Goal: Task Accomplishment & Management: Manage account settings

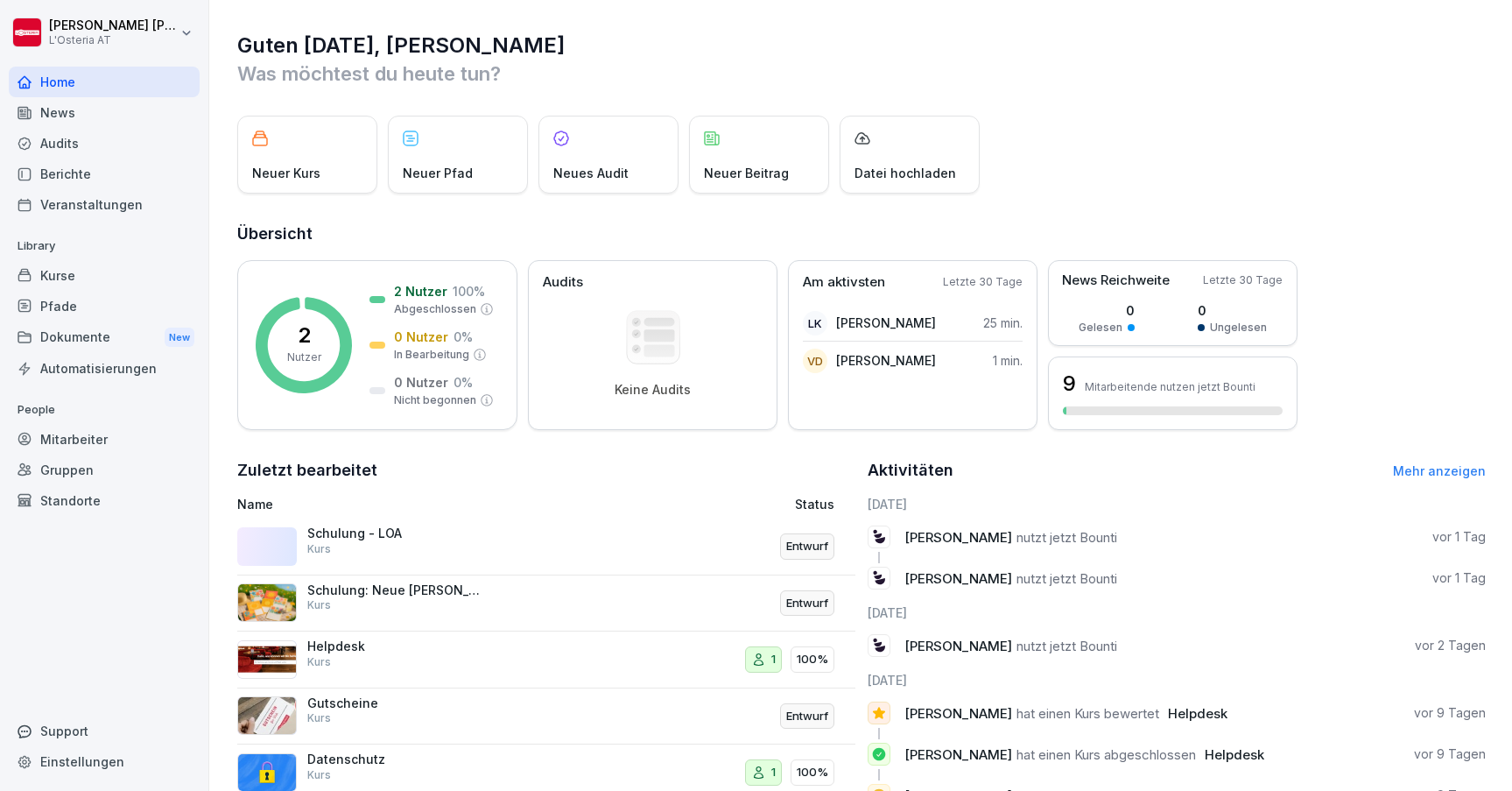
click at [67, 306] on div "Pfade" at bounding box center [104, 306] width 191 height 31
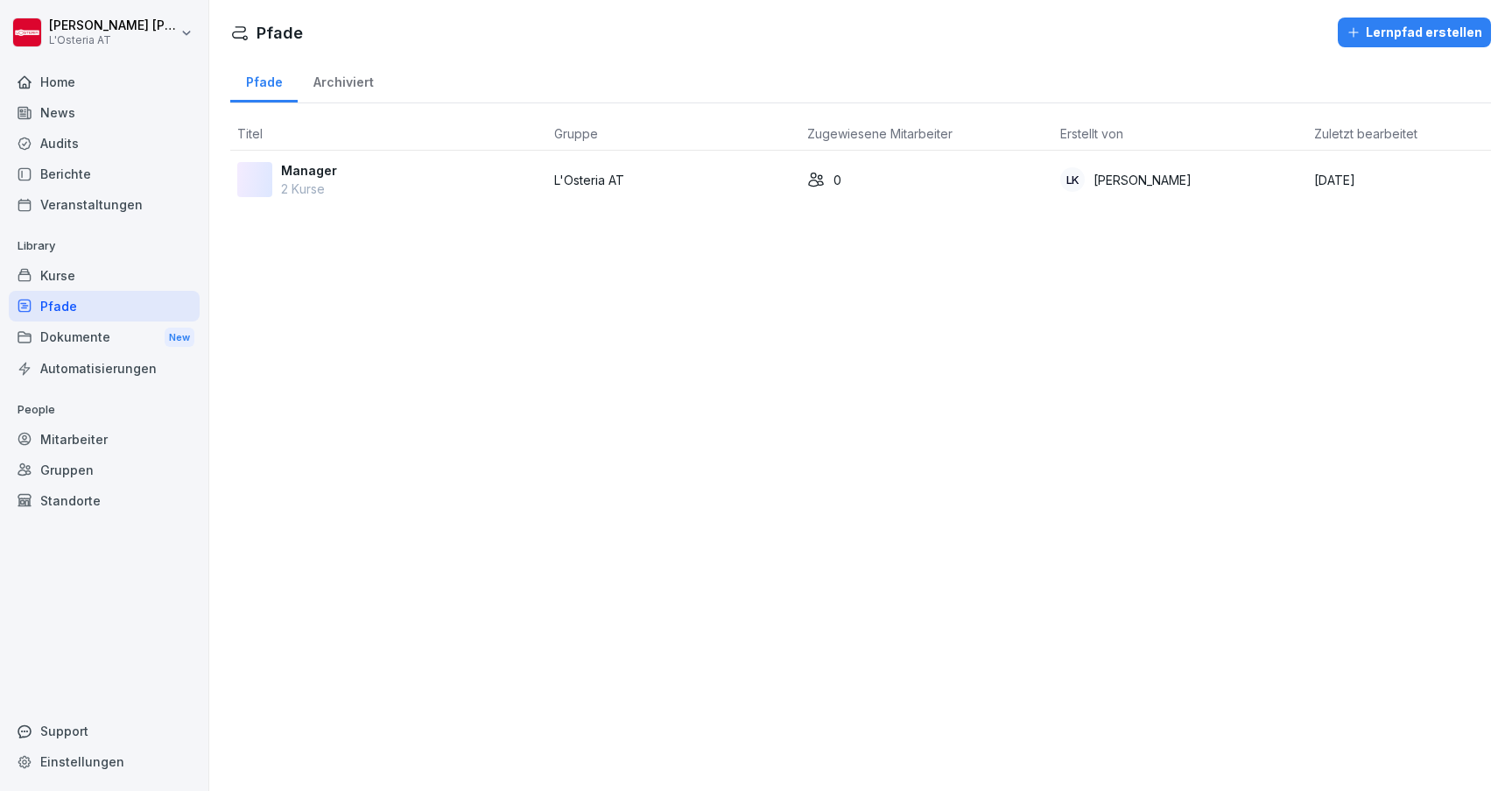
click at [74, 278] on div "Kurse" at bounding box center [104, 275] width 191 height 31
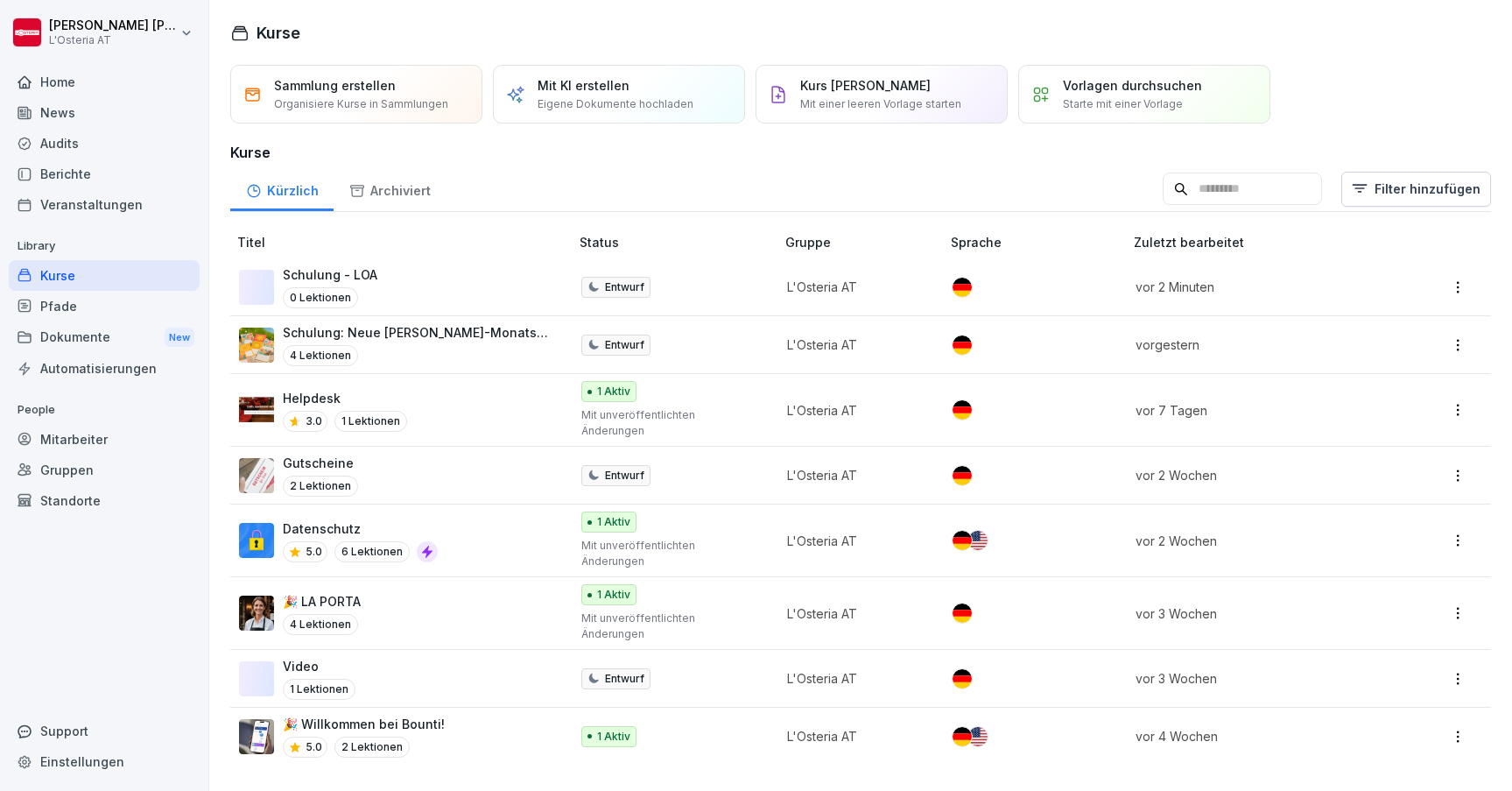
click at [77, 308] on div "Pfade" at bounding box center [104, 306] width 191 height 31
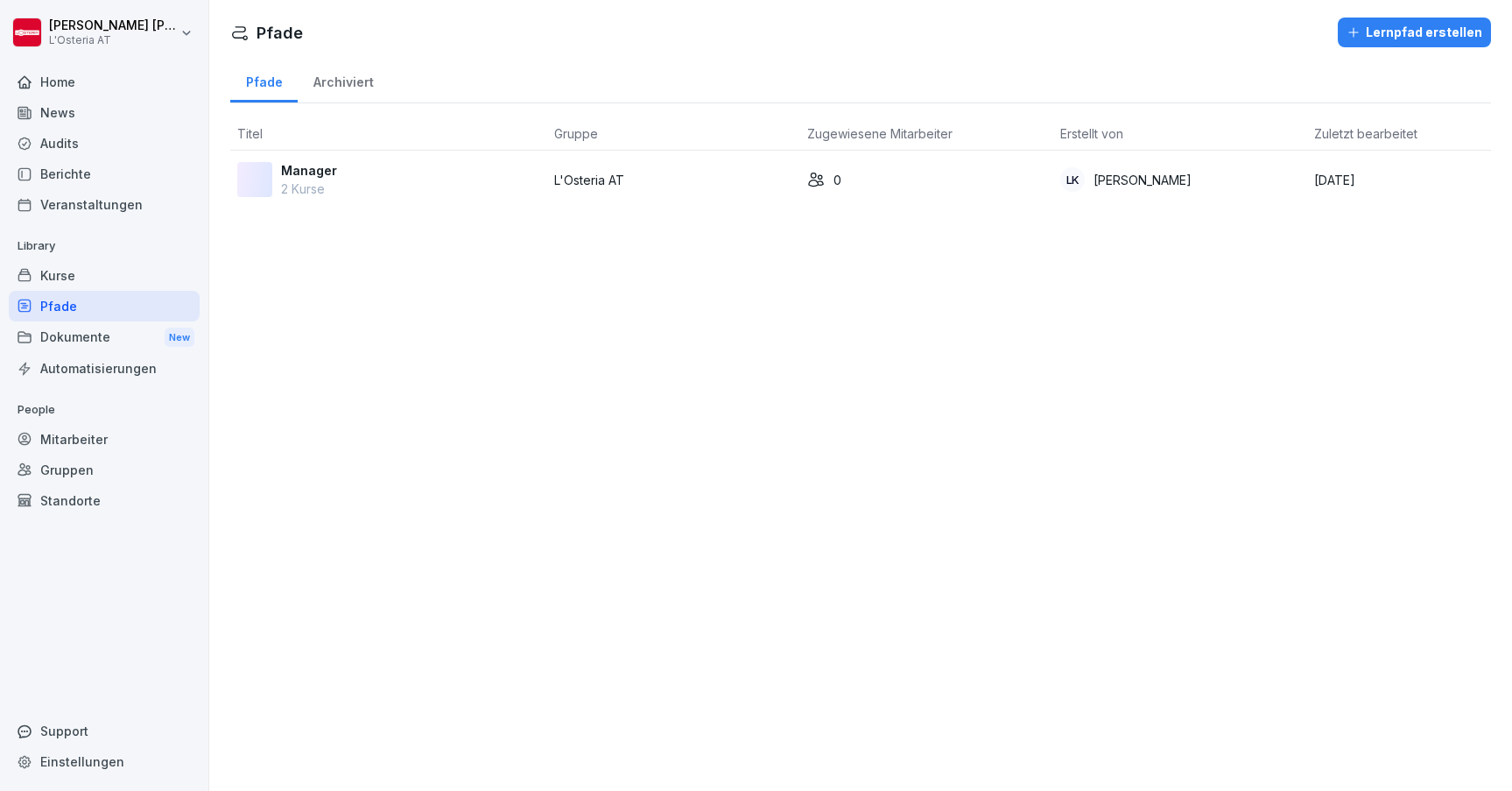
click at [81, 278] on div "Kurse" at bounding box center [104, 275] width 191 height 31
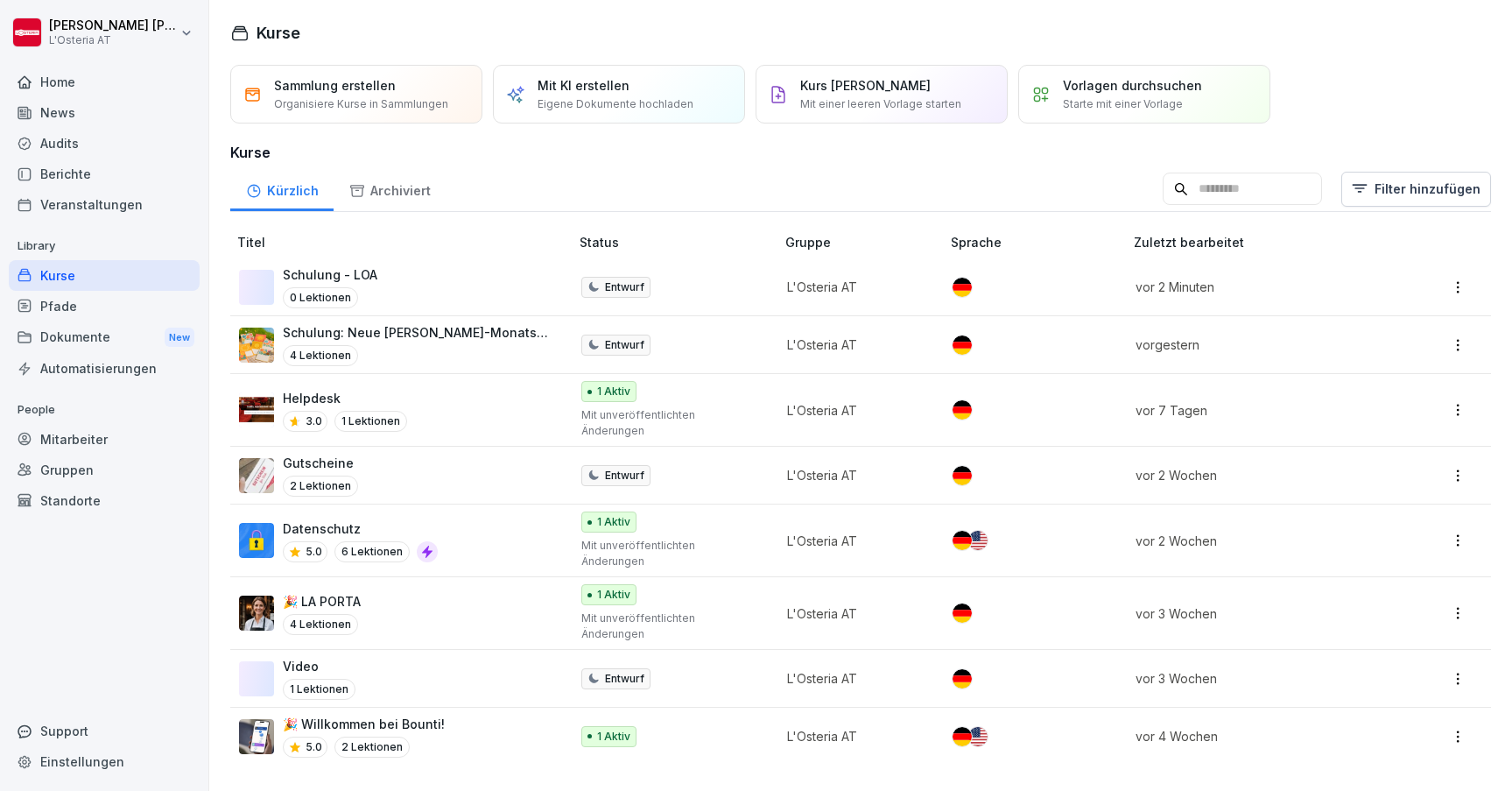
click at [433, 288] on div "Schulung - LOA 0 Lektionen" at bounding box center [395, 286] width 313 height 43
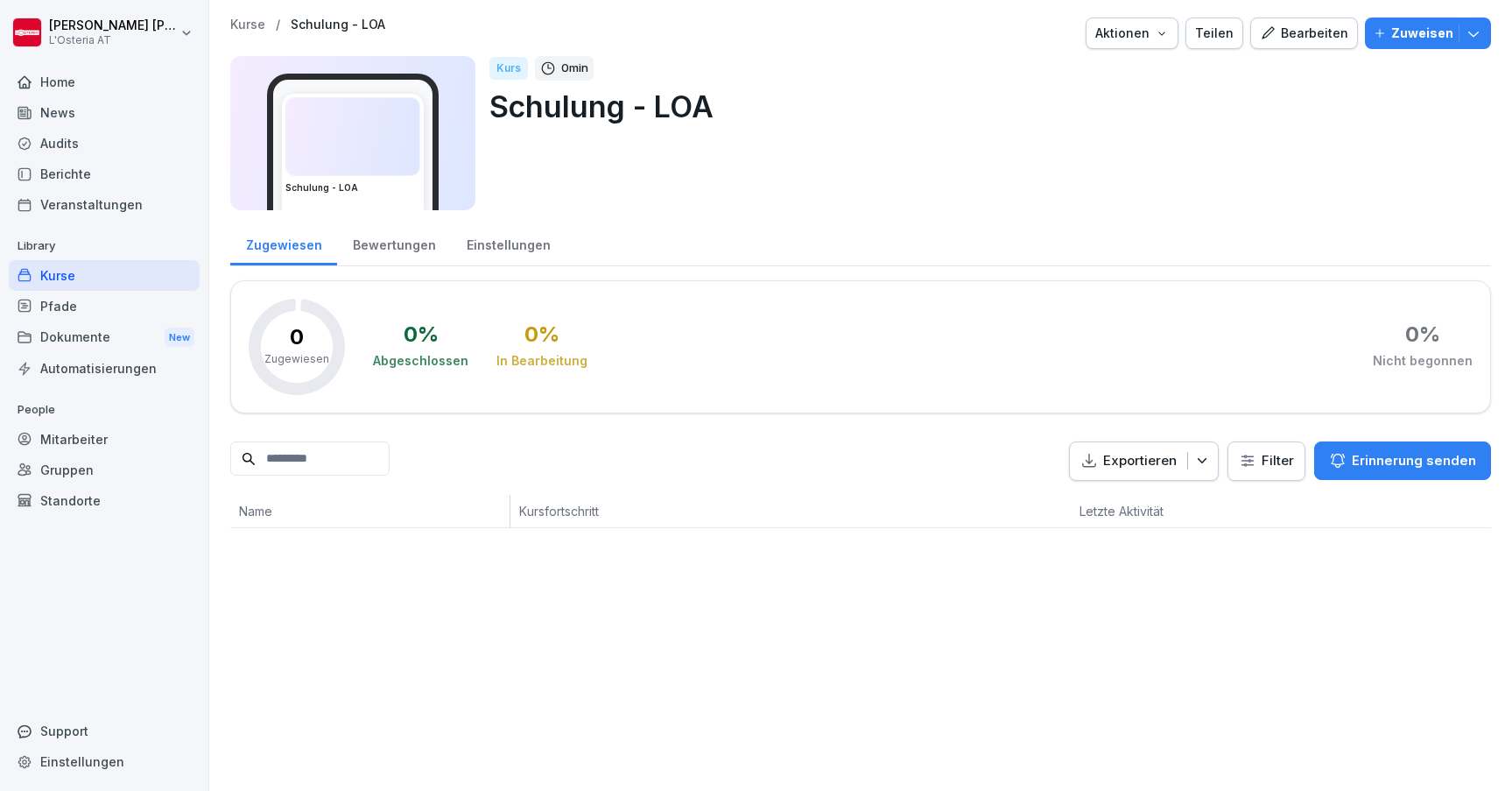
click at [1297, 36] on div "Bearbeiten" at bounding box center [1304, 33] width 88 height 19
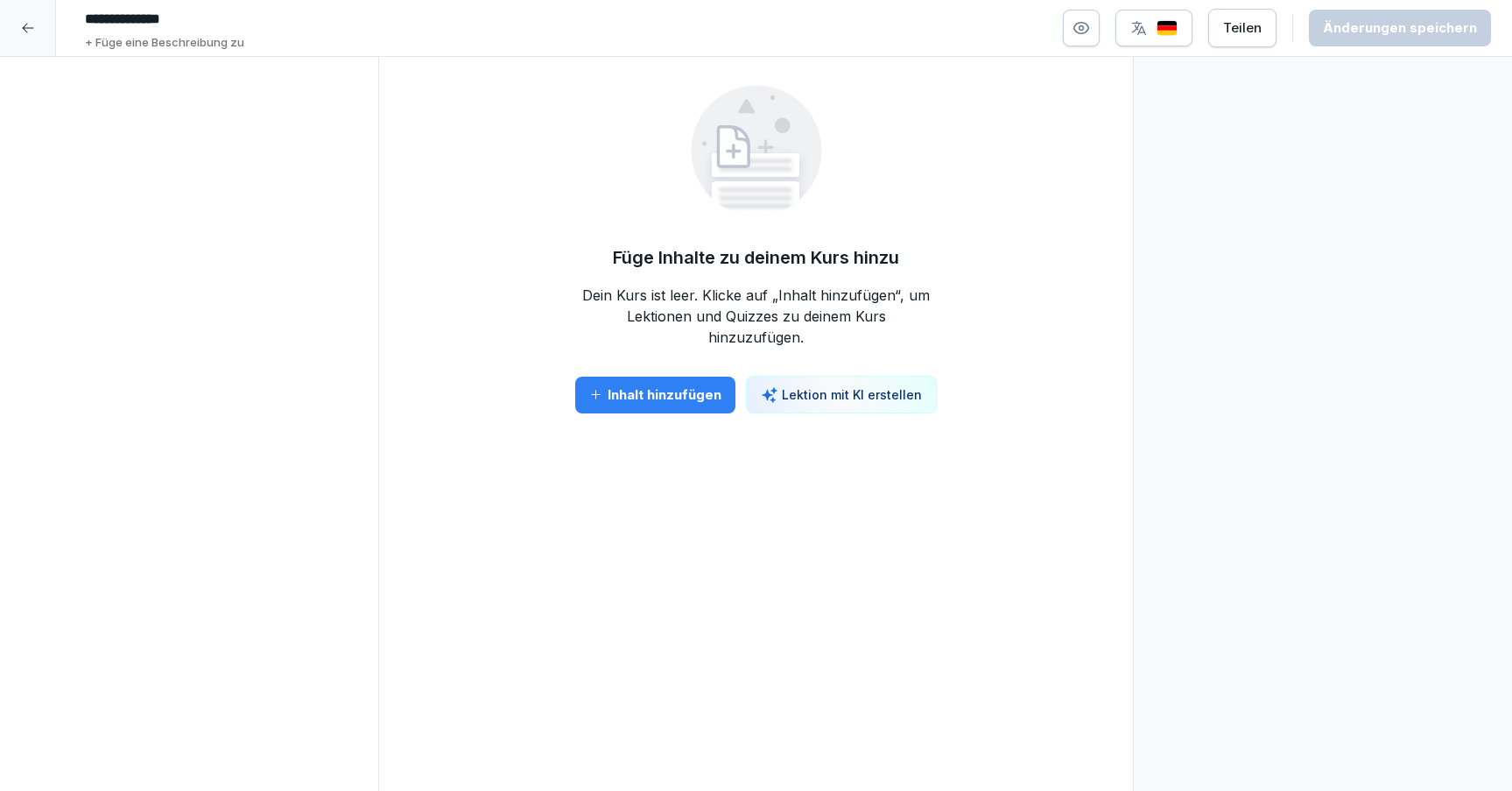
click at [700, 397] on div "Inhalt hinzufügen" at bounding box center [655, 395] width 132 height 19
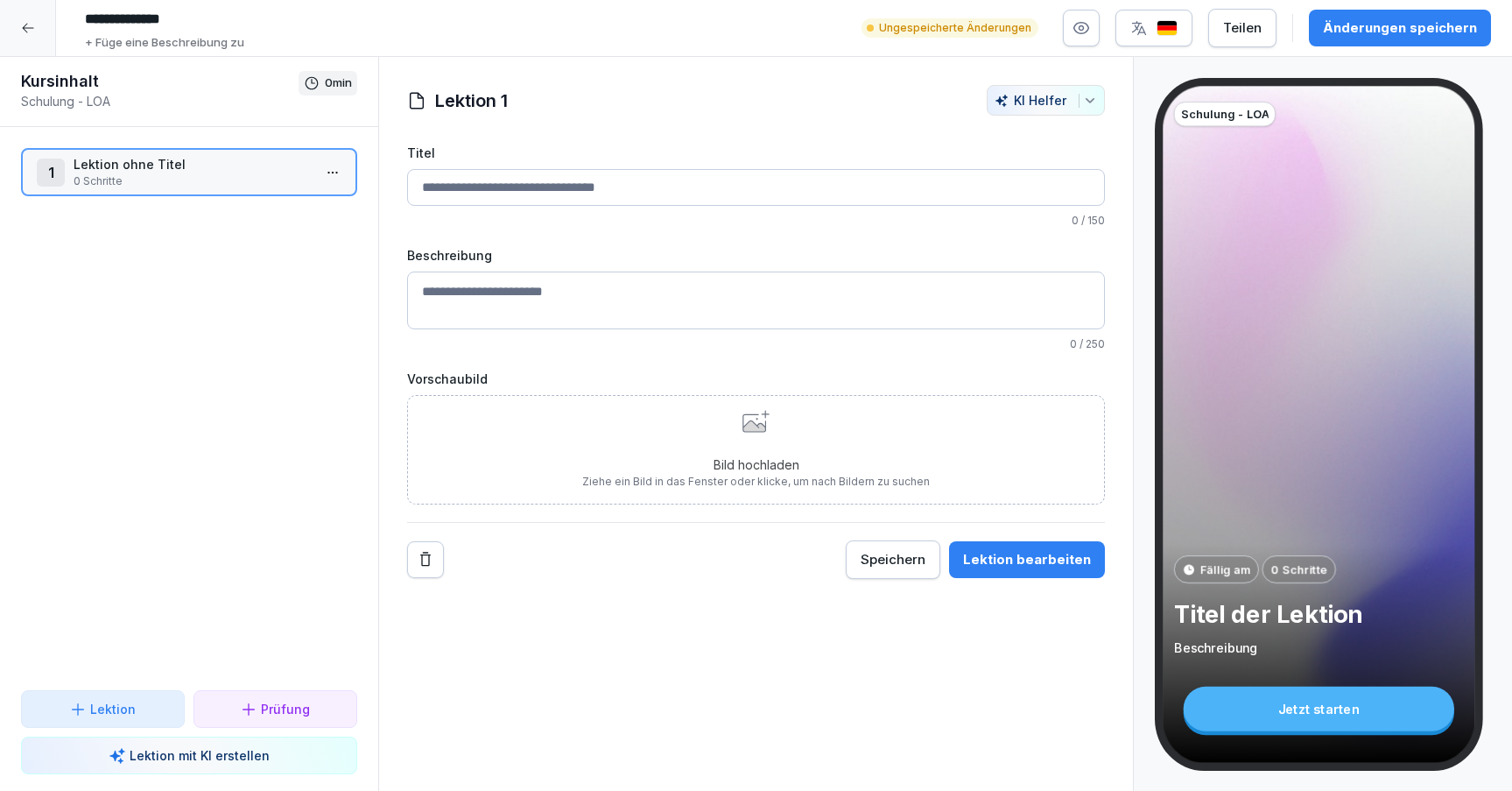
click at [984, 559] on div "Lektion bearbeiten" at bounding box center [1027, 560] width 128 height 19
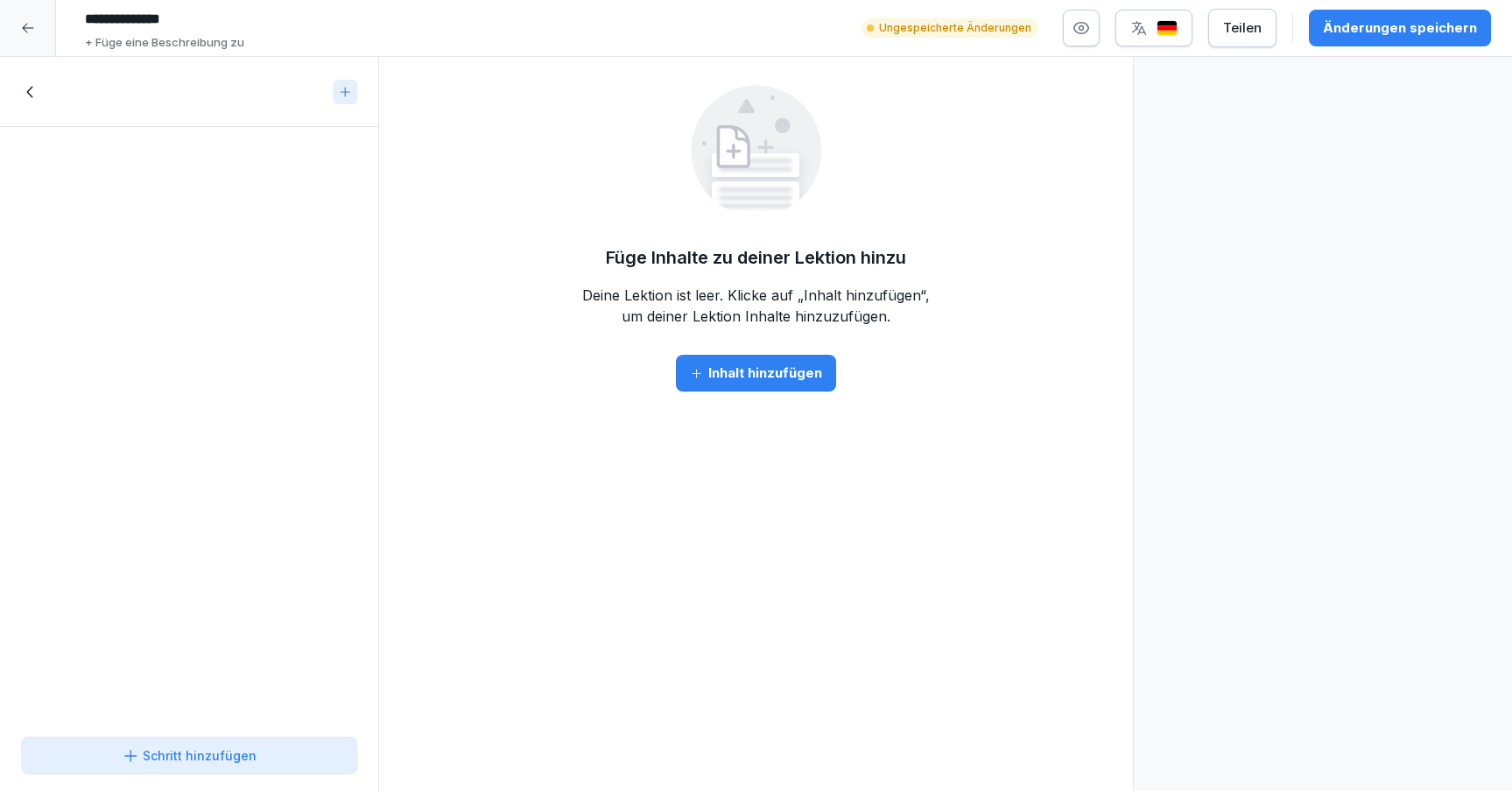
click at [207, 754] on div "Schritt hinzufügen" at bounding box center [188, 755] width 135 height 18
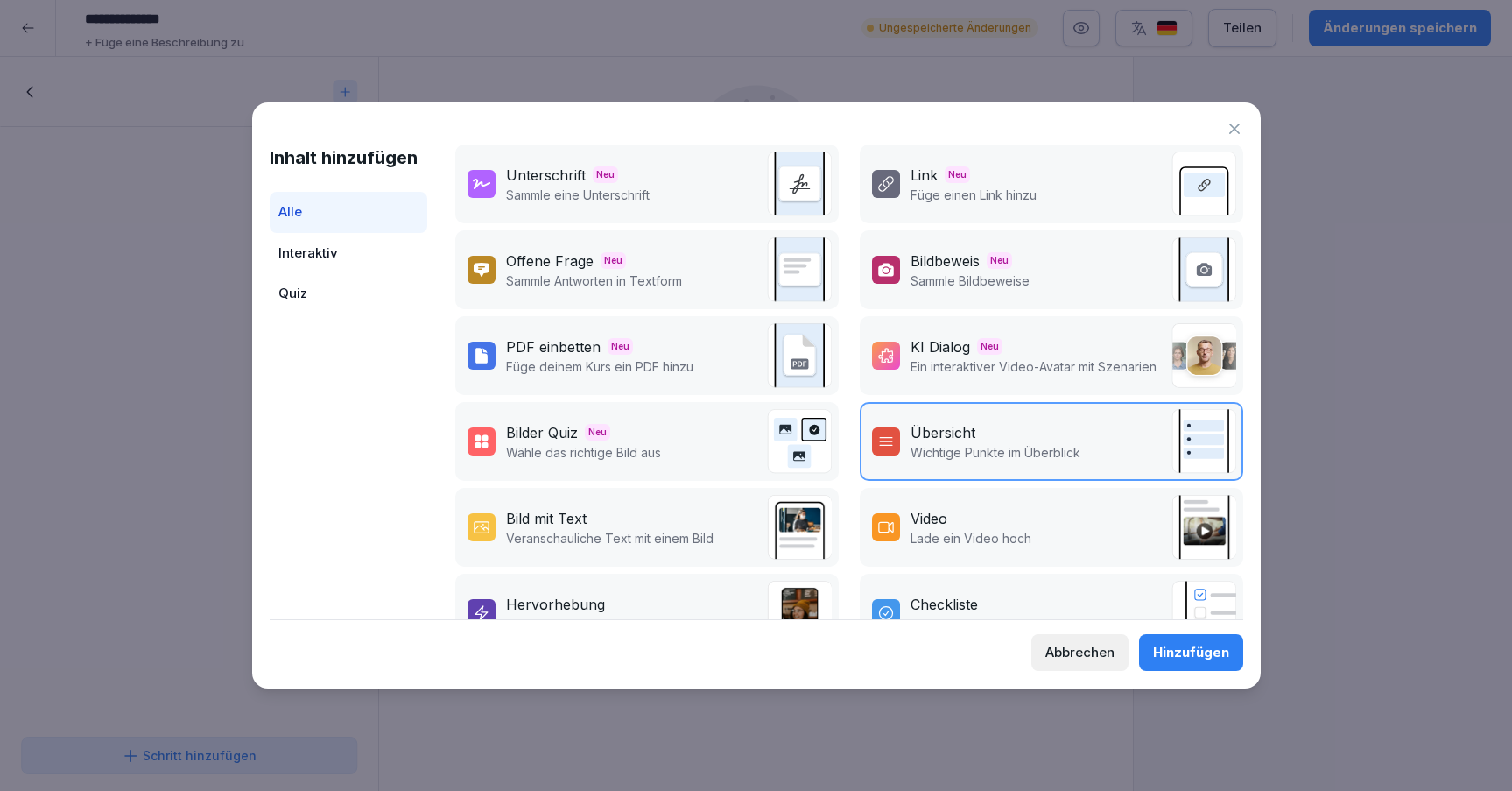
click at [1000, 534] on p "Lade ein Video hoch" at bounding box center [971, 538] width 121 height 18
click at [1074, 647] on div "Abbrechen" at bounding box center [1080, 652] width 69 height 19
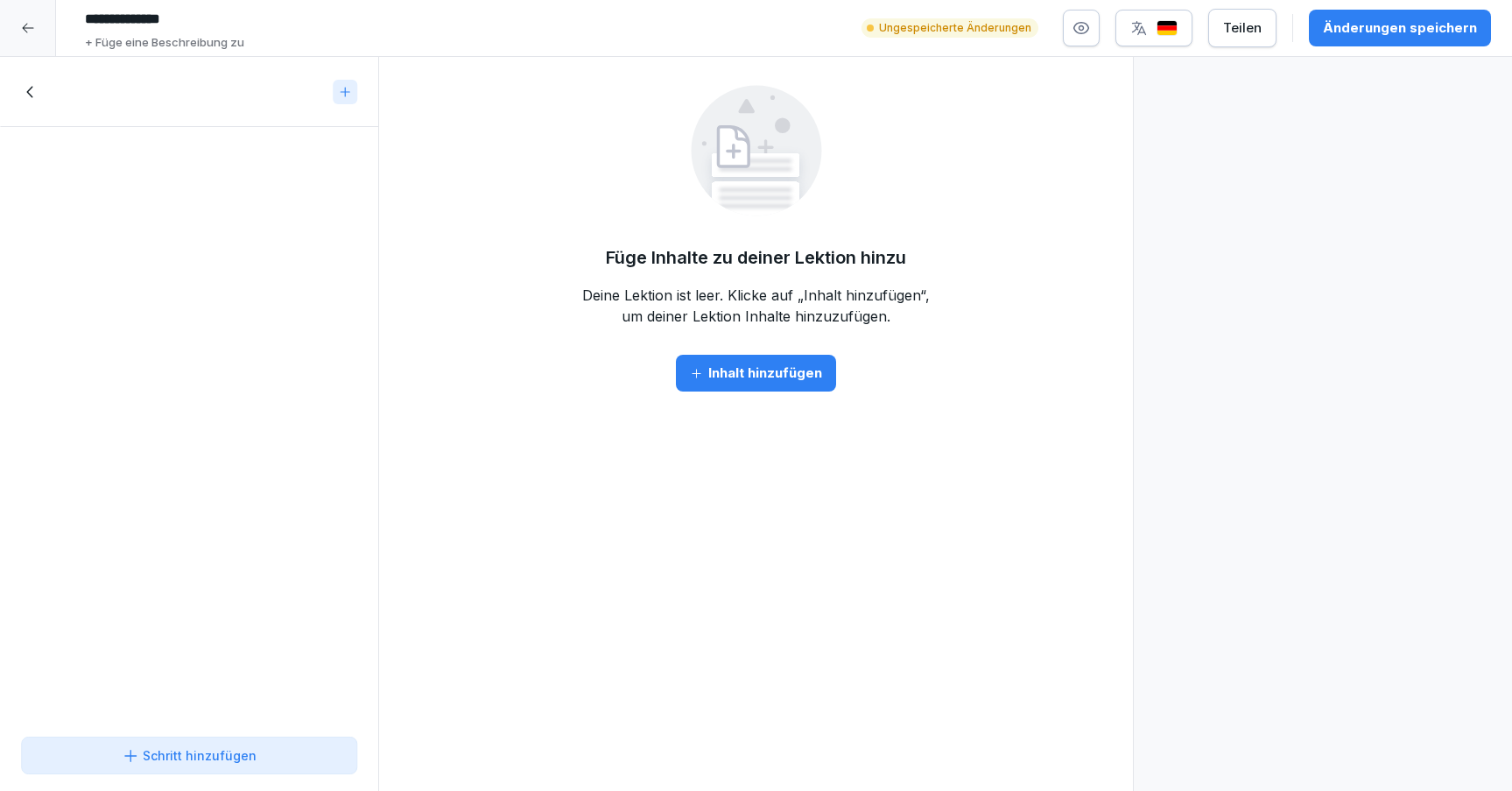
click at [31, 11] on div at bounding box center [28, 28] width 56 height 56
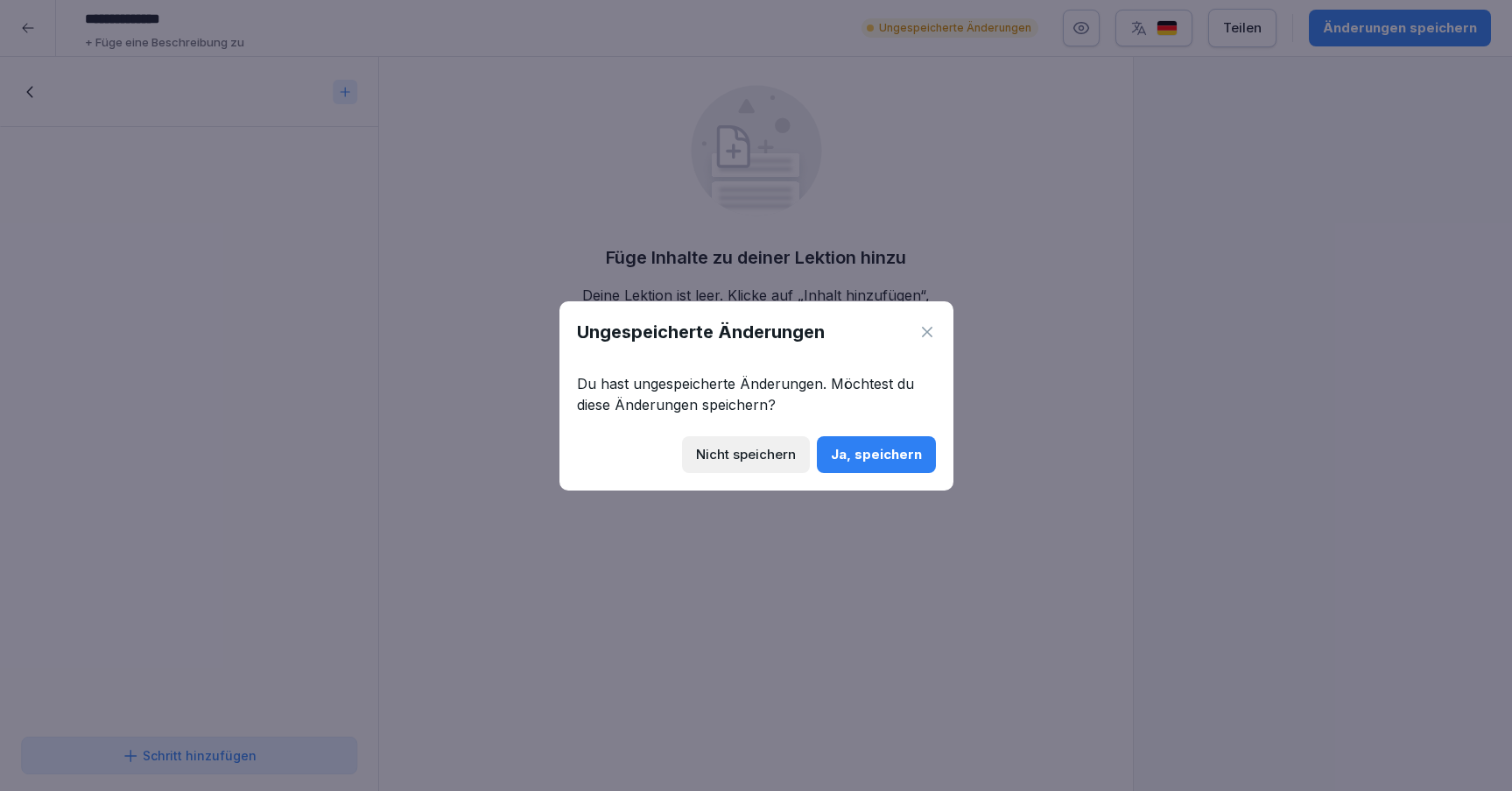
click at [760, 450] on div "Nicht speichern" at bounding box center [746, 454] width 99 height 19
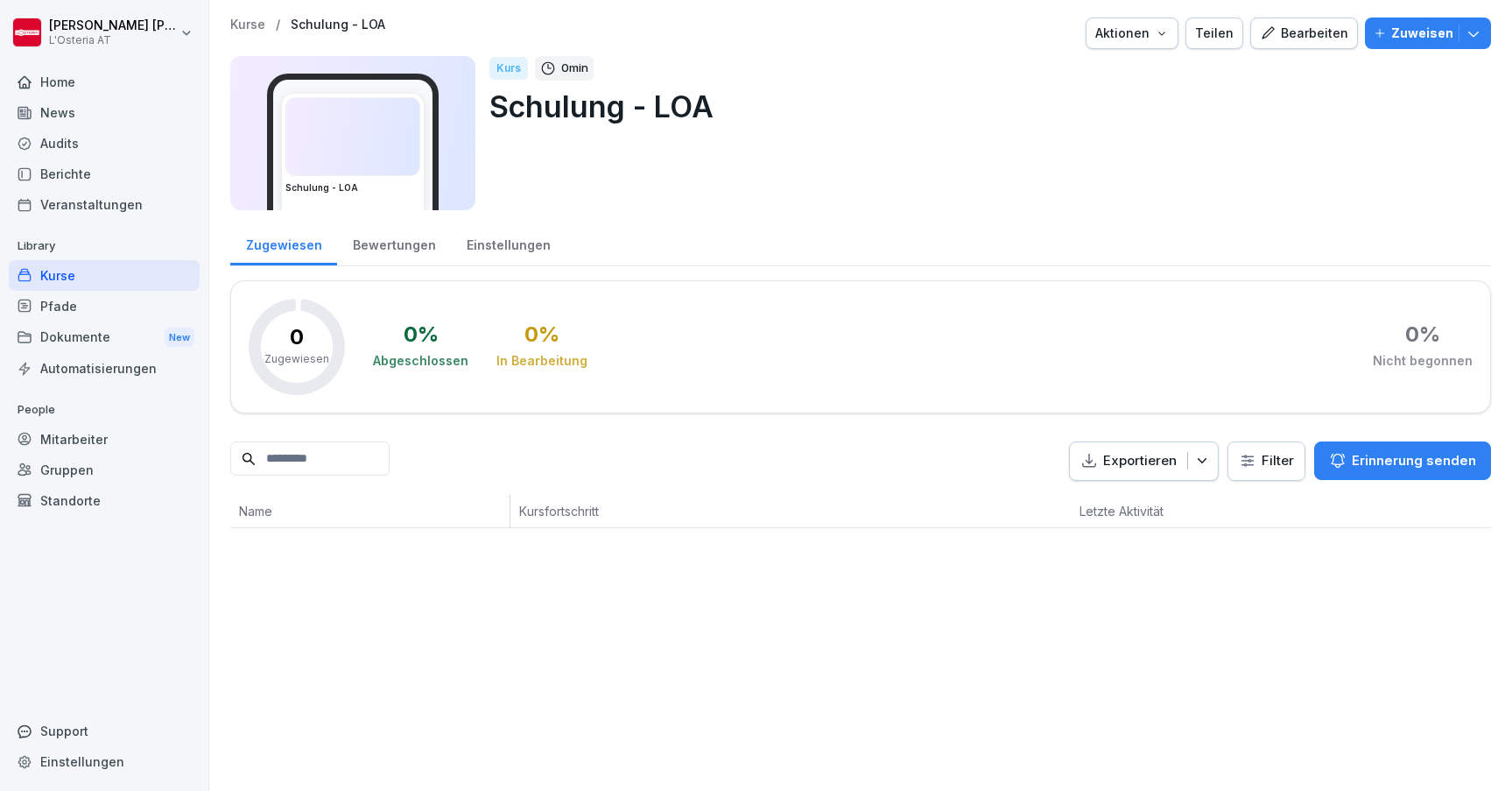
click at [91, 279] on div "Kurse" at bounding box center [104, 275] width 191 height 31
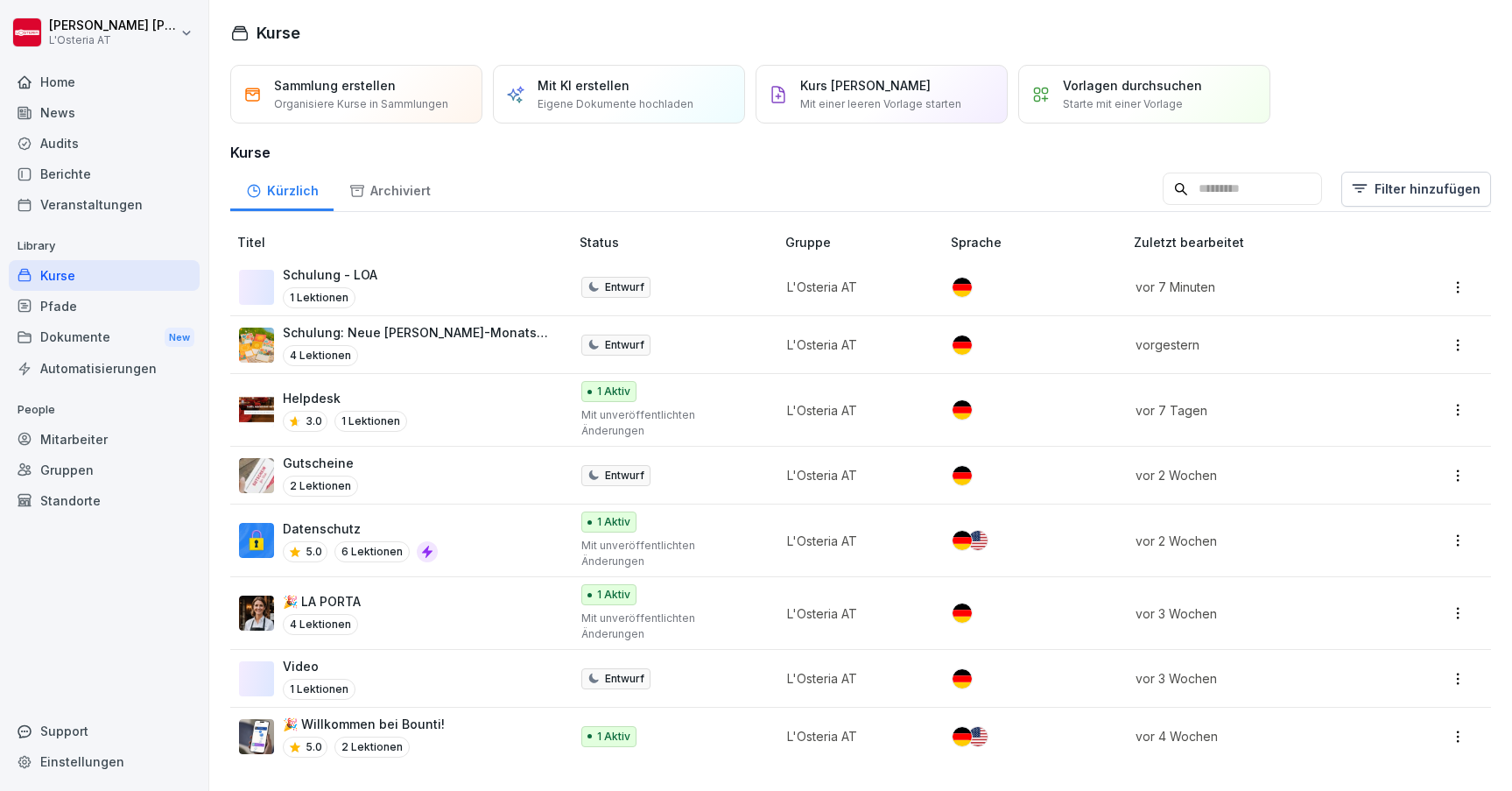
click at [493, 592] on div "🎉 LA PORTA 4 Lektionen" at bounding box center [395, 613] width 313 height 43
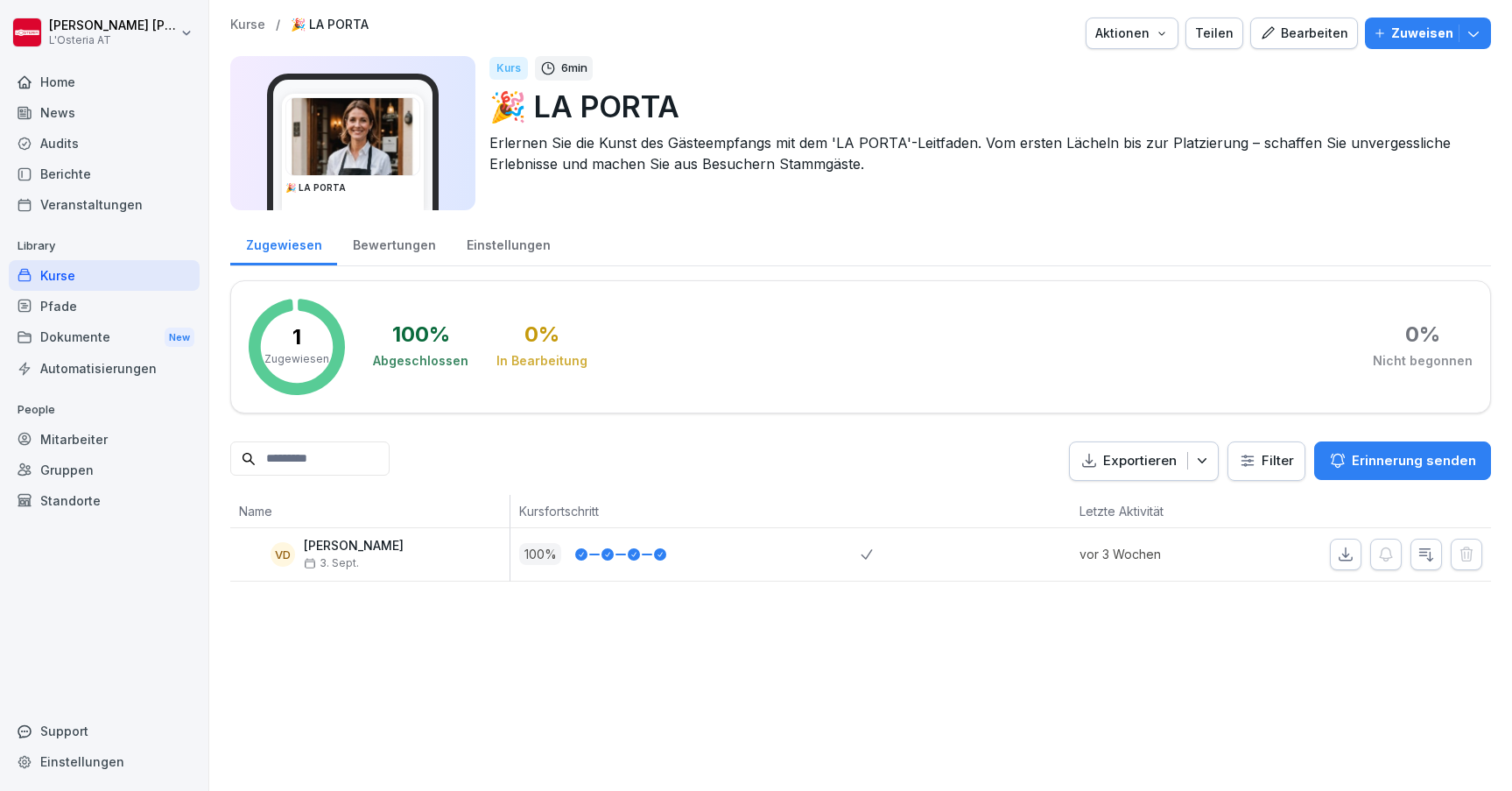
click at [1298, 31] on div "Bearbeiten" at bounding box center [1304, 33] width 88 height 19
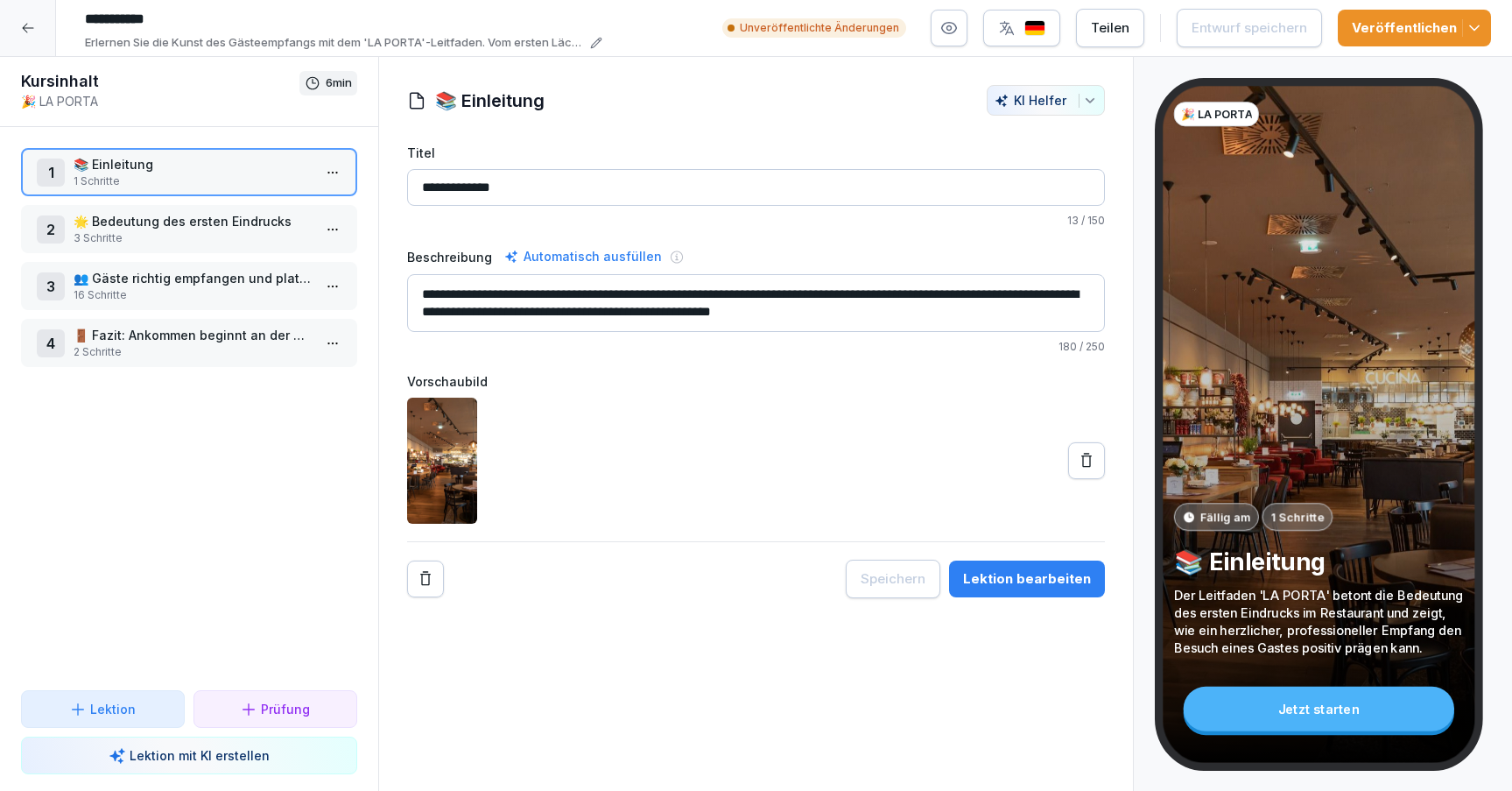
click at [32, 26] on icon at bounding box center [28, 28] width 14 height 14
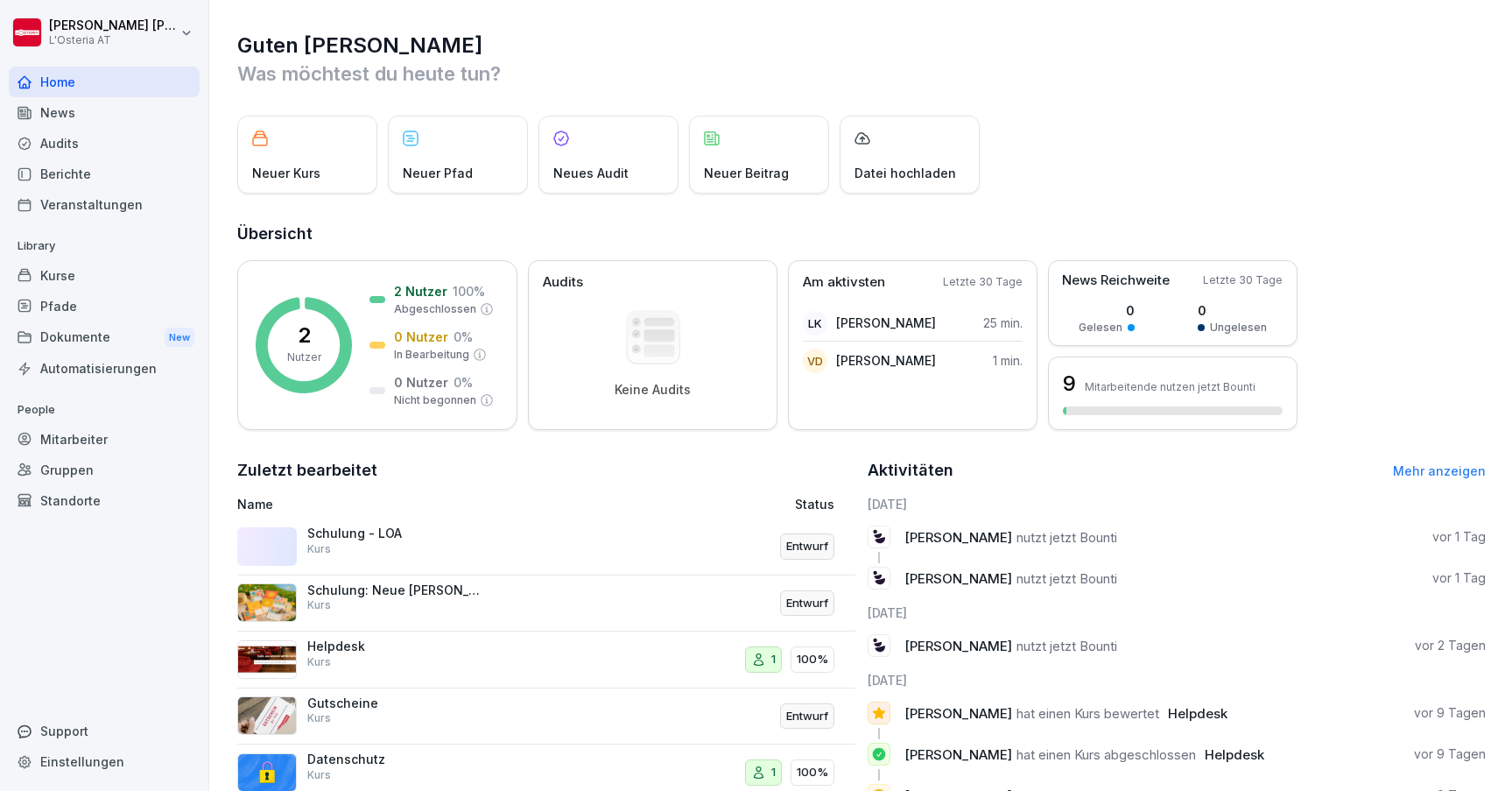
click at [83, 441] on div "Mitarbeiter" at bounding box center [104, 439] width 191 height 31
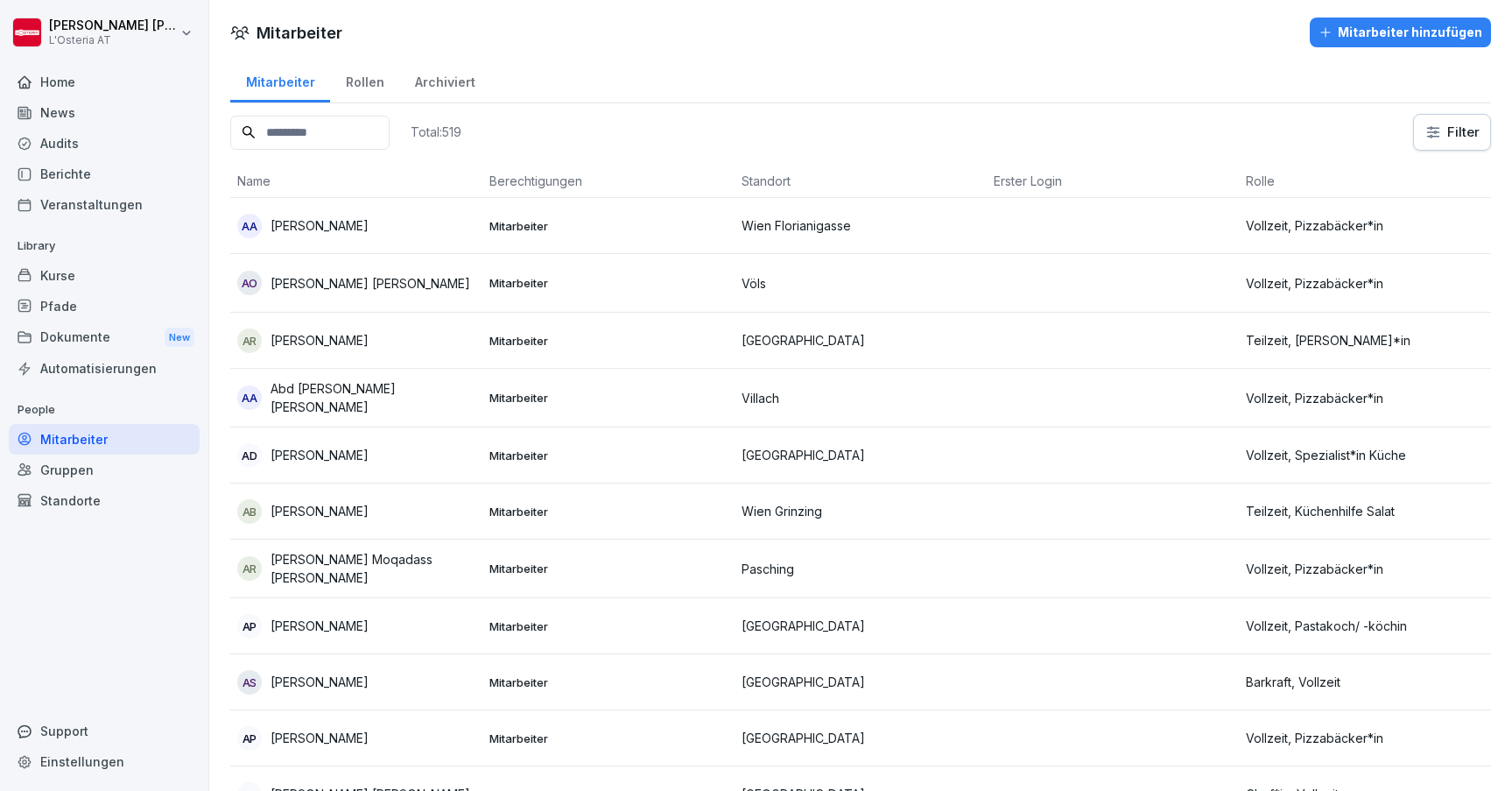
click at [355, 127] on input at bounding box center [310, 133] width 160 height 34
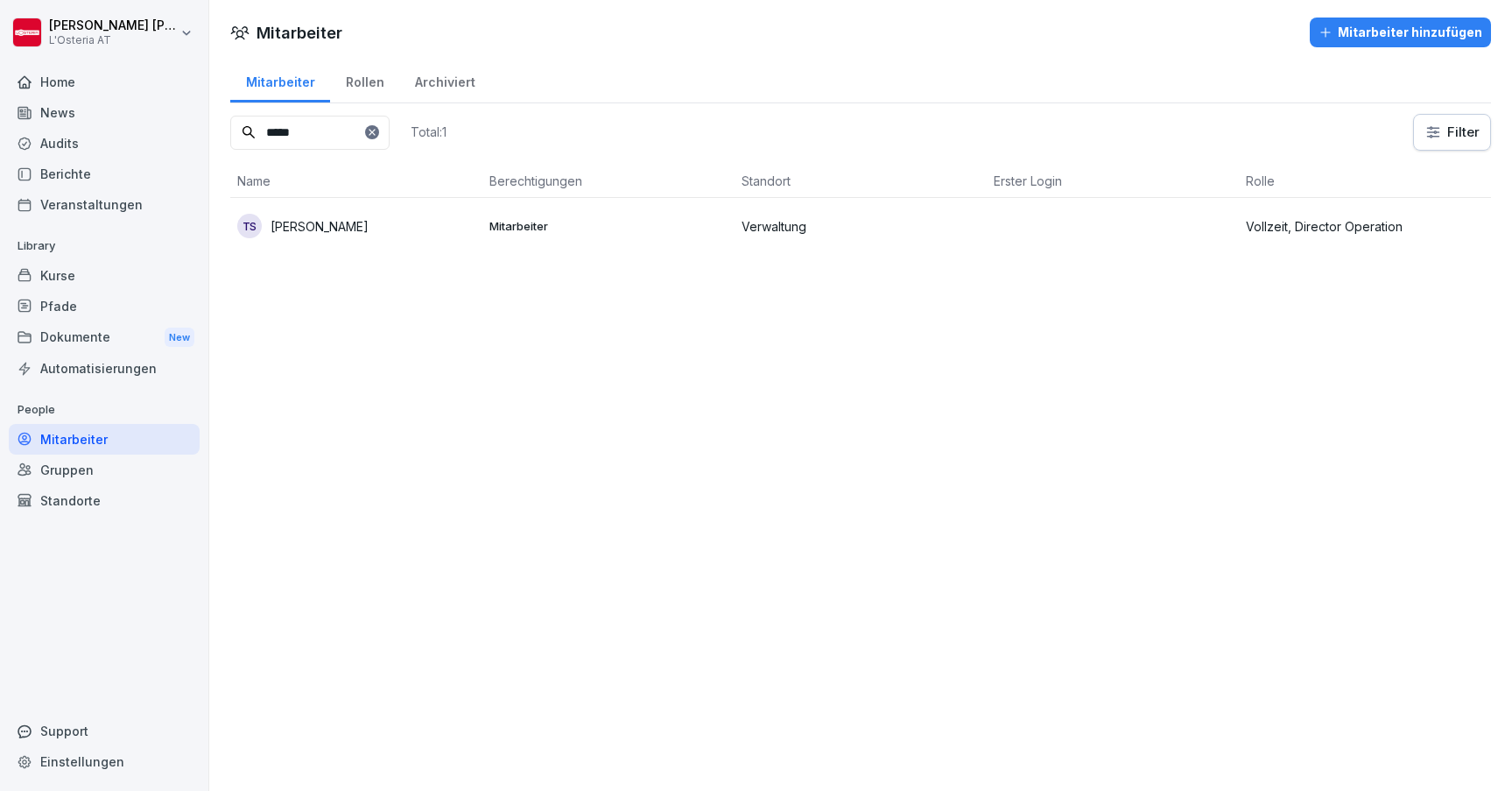
click at [363, 223] on div "TS [PERSON_NAME]" at bounding box center [356, 226] width 238 height 25
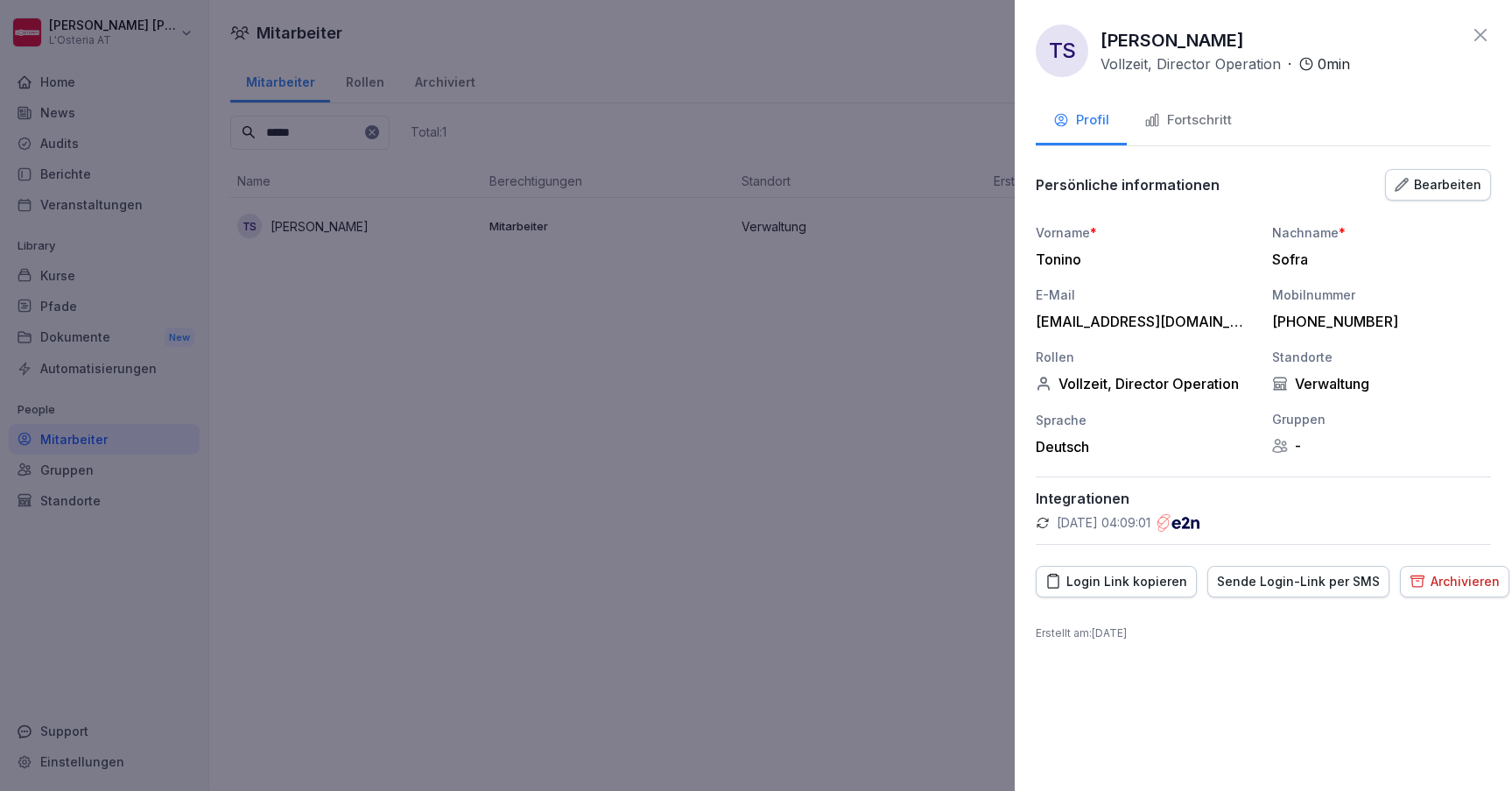
click at [1443, 190] on div "Bearbeiten" at bounding box center [1438, 185] width 87 height 19
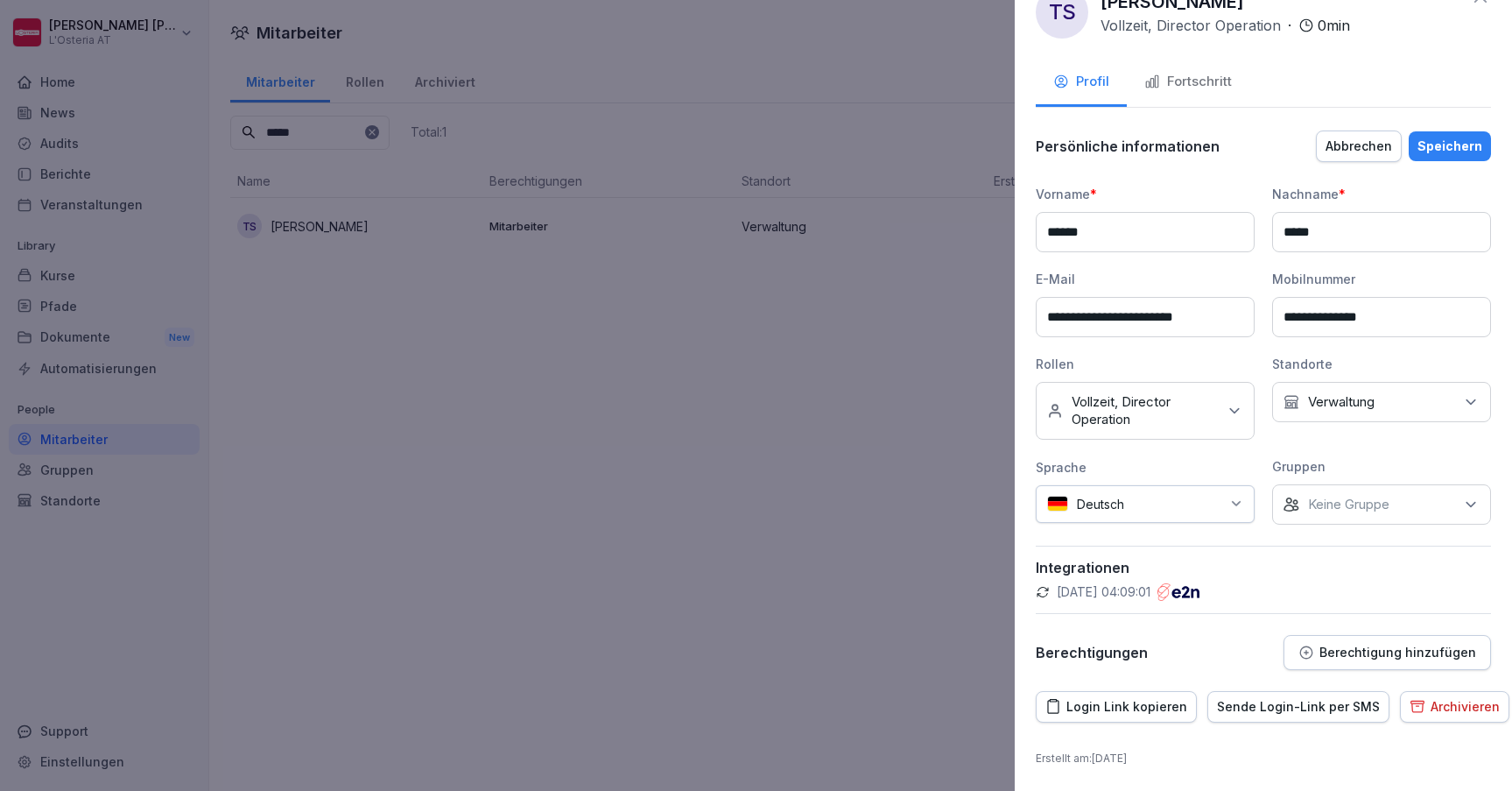
scroll to position [37, 0]
click at [1340, 641] on button "Berechtigung hinzufügen" at bounding box center [1387, 653] width 208 height 35
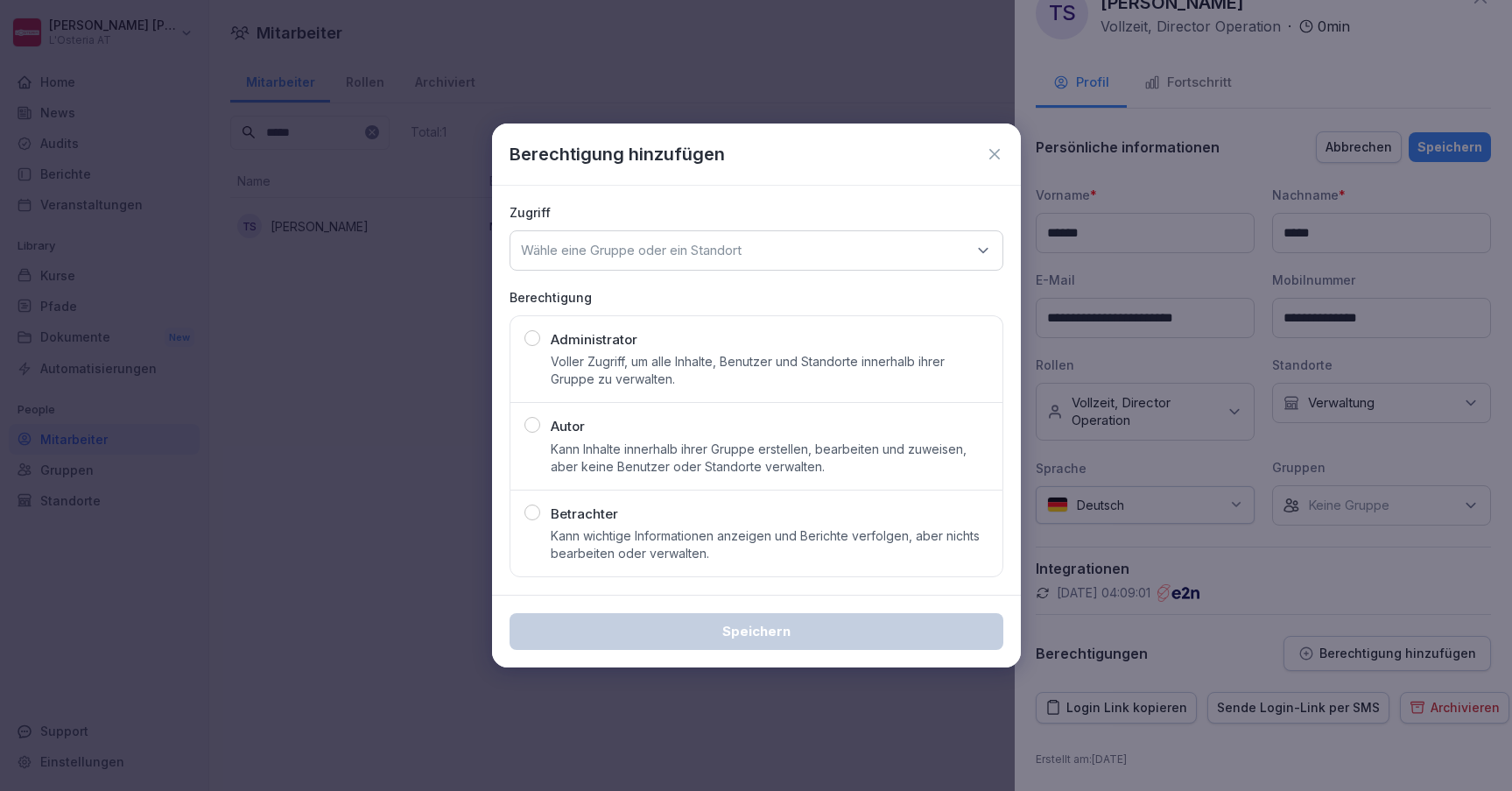
click at [671, 459] on p "Kann Inhalte innerhalb ihrer Gruppe erstellen, bearbeiten und zuweisen, aber ke…" at bounding box center [770, 458] width 438 height 35
click at [676, 247] on p "Wähle eine Gruppe oder ein Standort" at bounding box center [631, 251] width 221 height 17
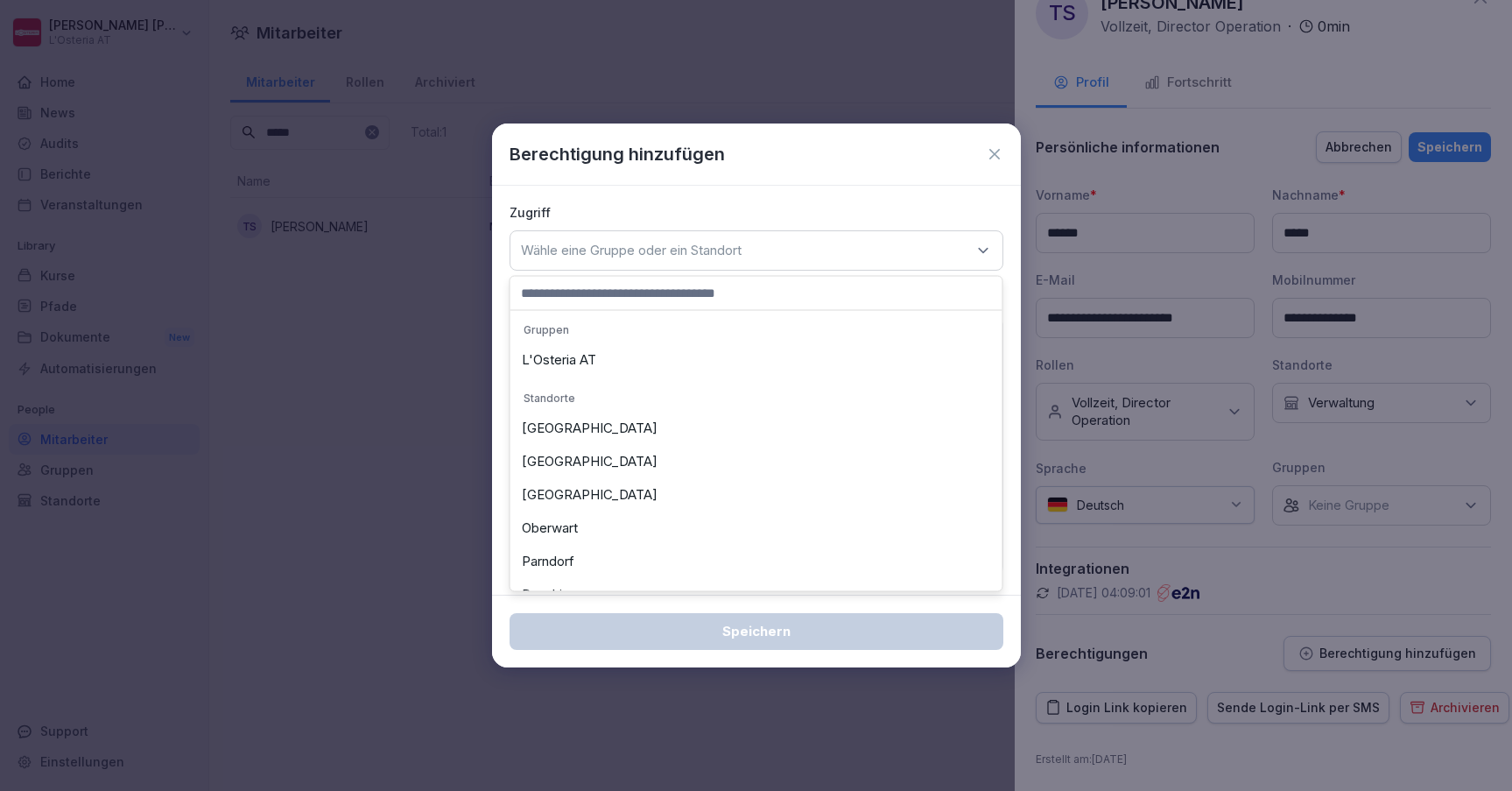
click at [598, 368] on div "L'Osteria AT" at bounding box center [756, 360] width 483 height 33
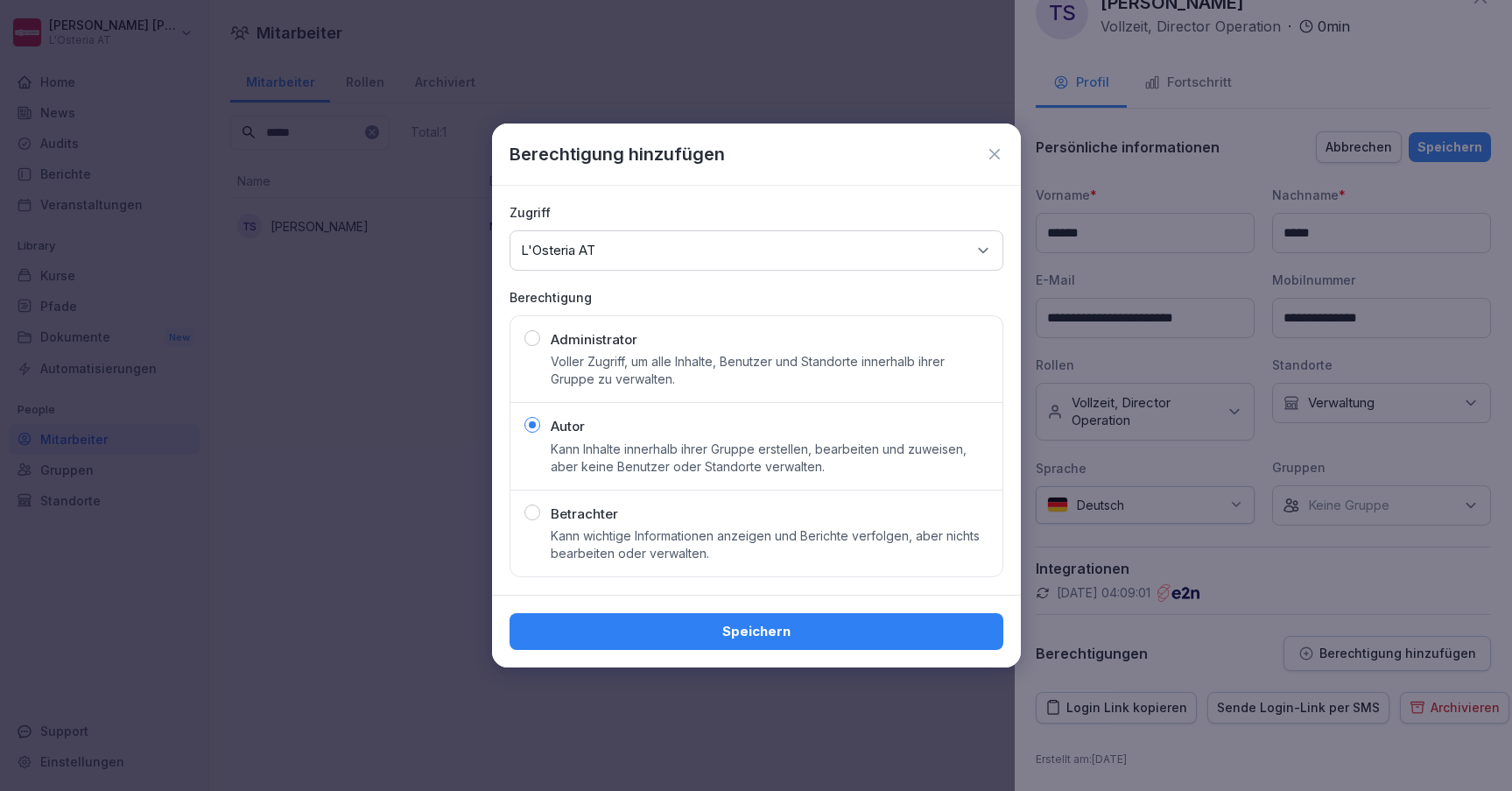
click at [776, 630] on div "Speichern" at bounding box center [756, 631] width 466 height 19
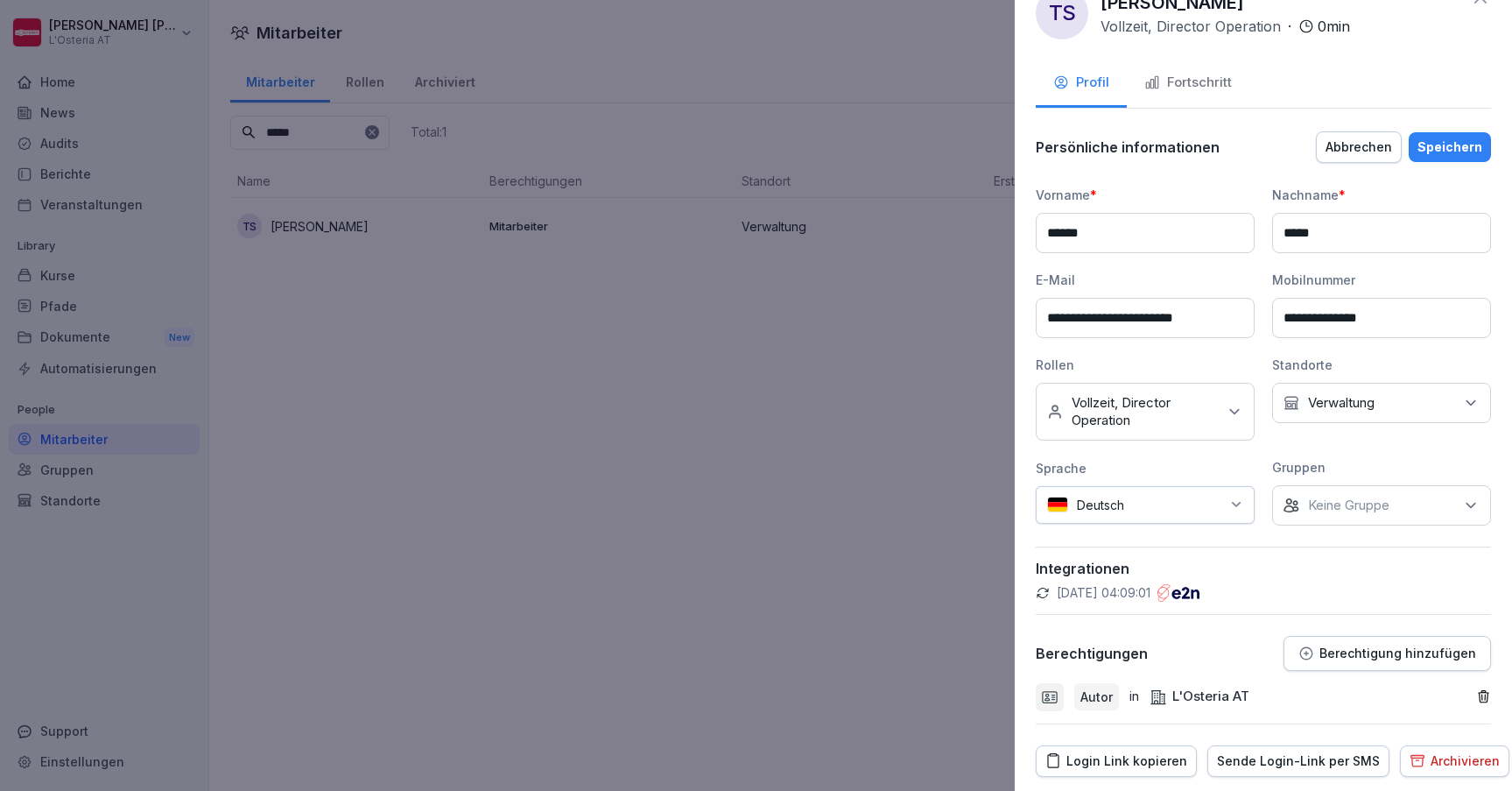
click at [1464, 153] on div "Speichern" at bounding box center [1450, 147] width 65 height 19
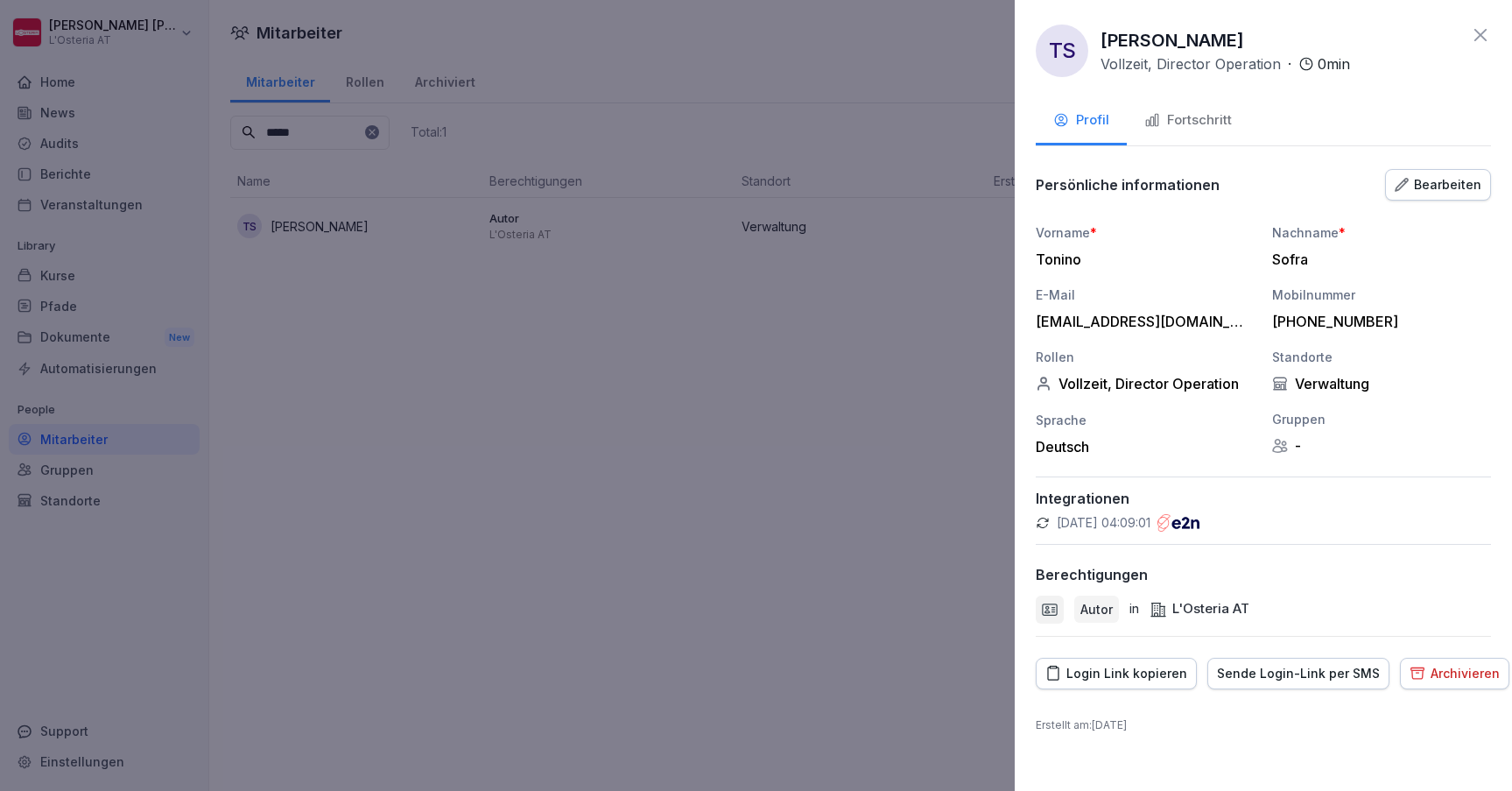
click at [1481, 28] on icon at bounding box center [1480, 35] width 21 height 21
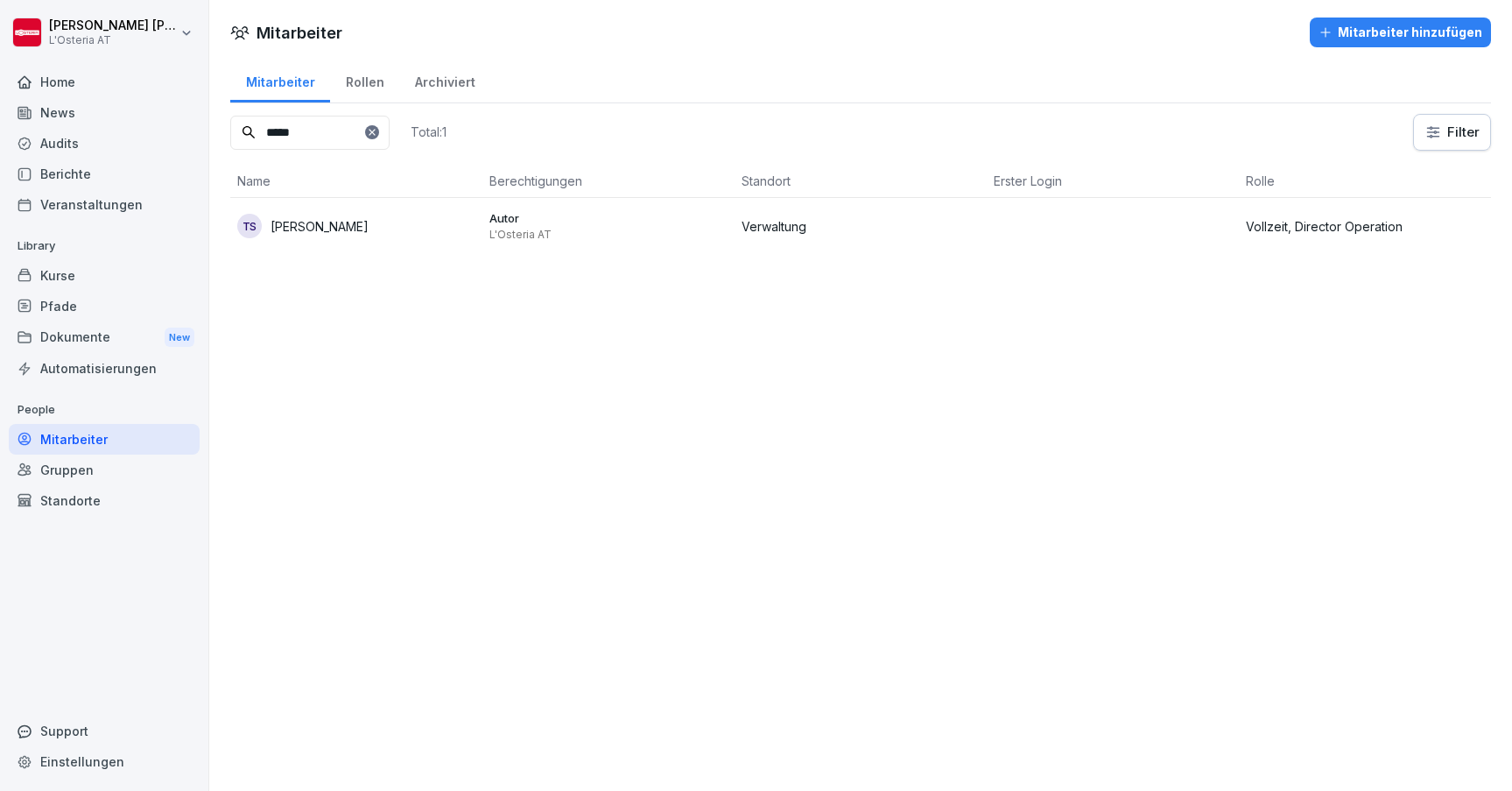
click at [877, 420] on div "Mitarbeiter Mitarbeiter hinzufügen Mitarbeiter Rollen Archiviert ***** Total: 1…" at bounding box center [861, 395] width 1303 height 791
click at [944, 245] on td "Verwaltung" at bounding box center [861, 226] width 252 height 56
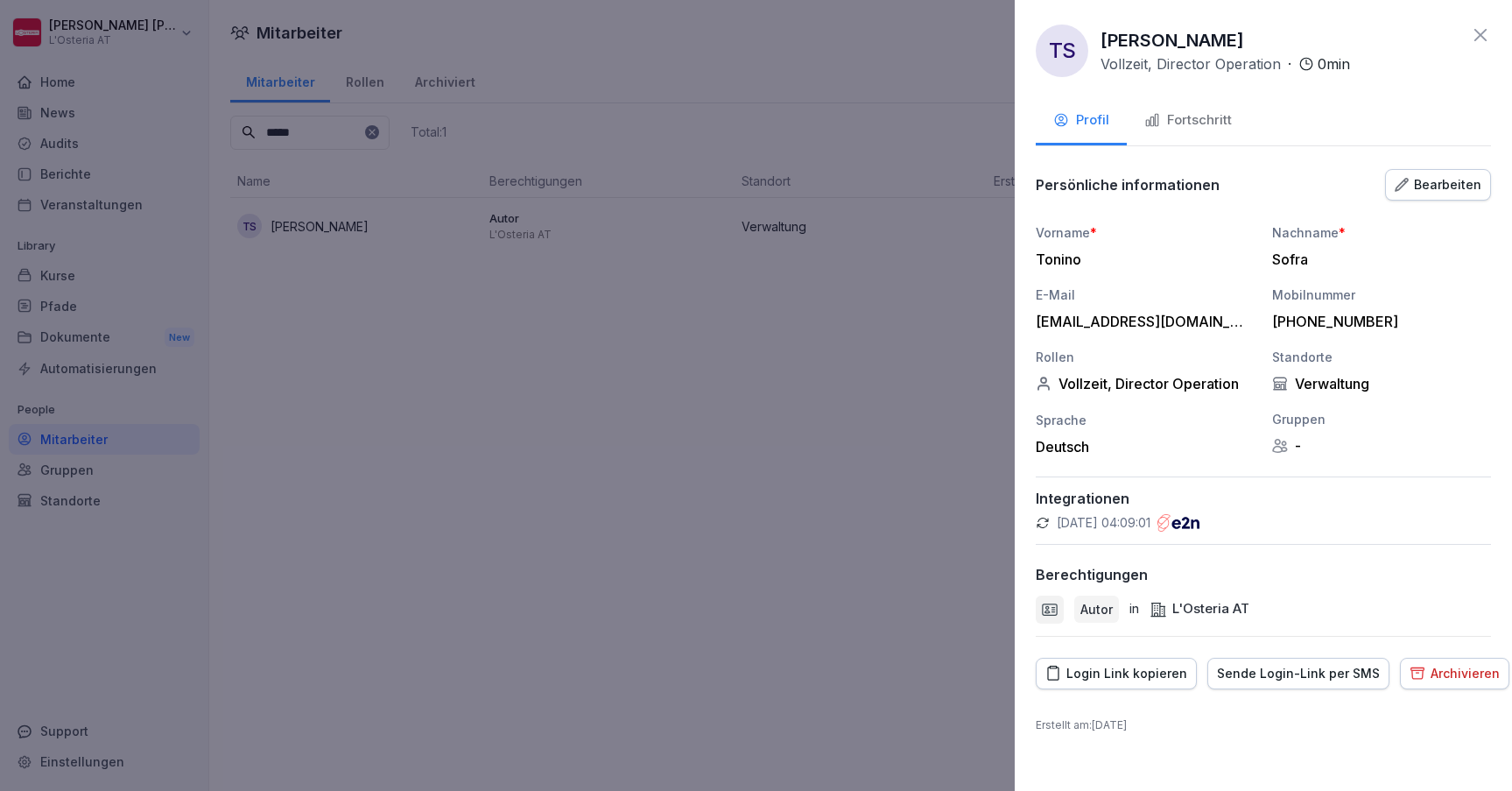
click at [756, 472] on div at bounding box center [756, 395] width 1512 height 791
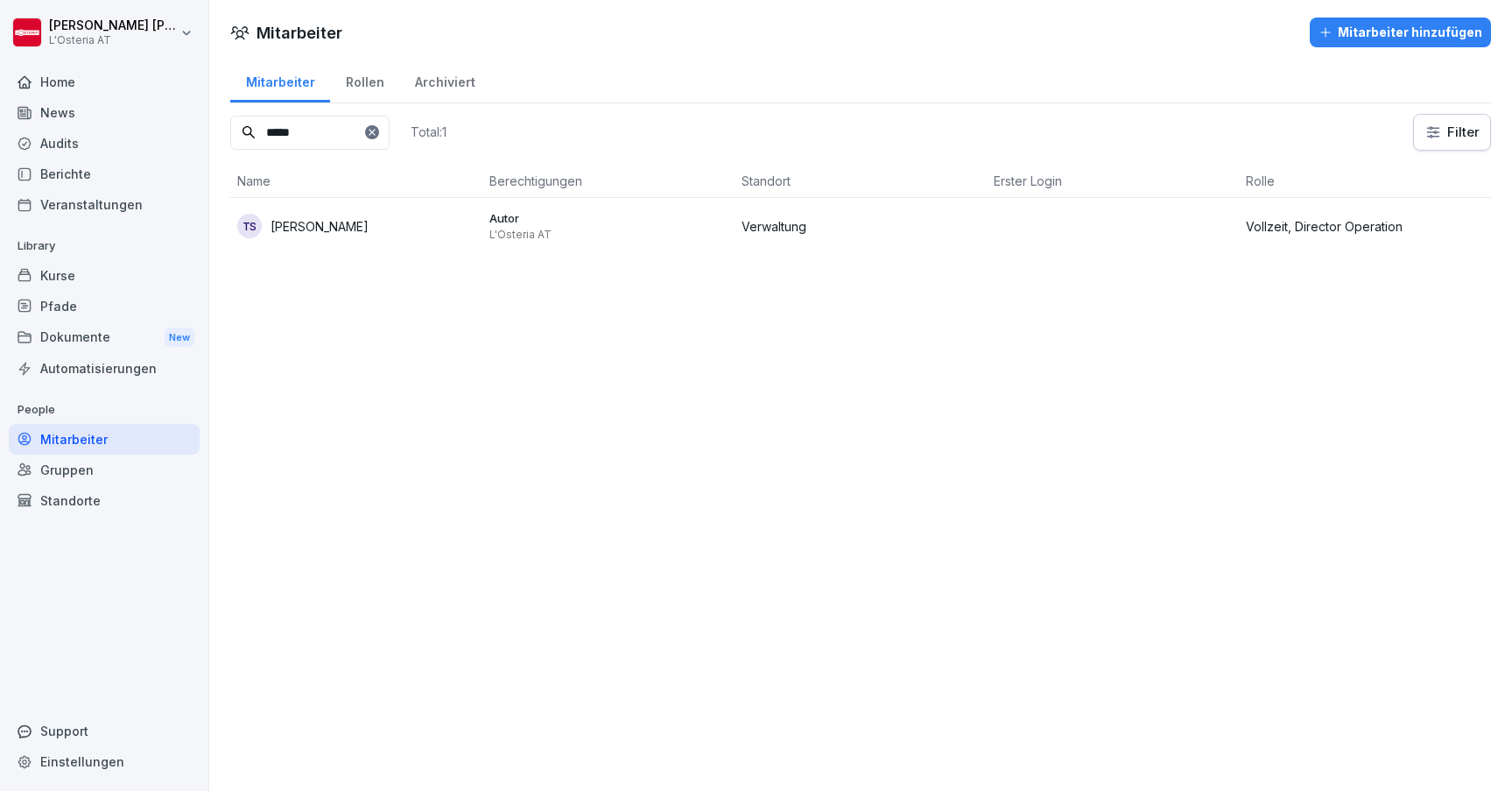
click at [344, 125] on input "*****" at bounding box center [310, 133] width 160 height 34
click at [358, 219] on p "[PERSON_NAME]" at bounding box center [319, 226] width 99 height 18
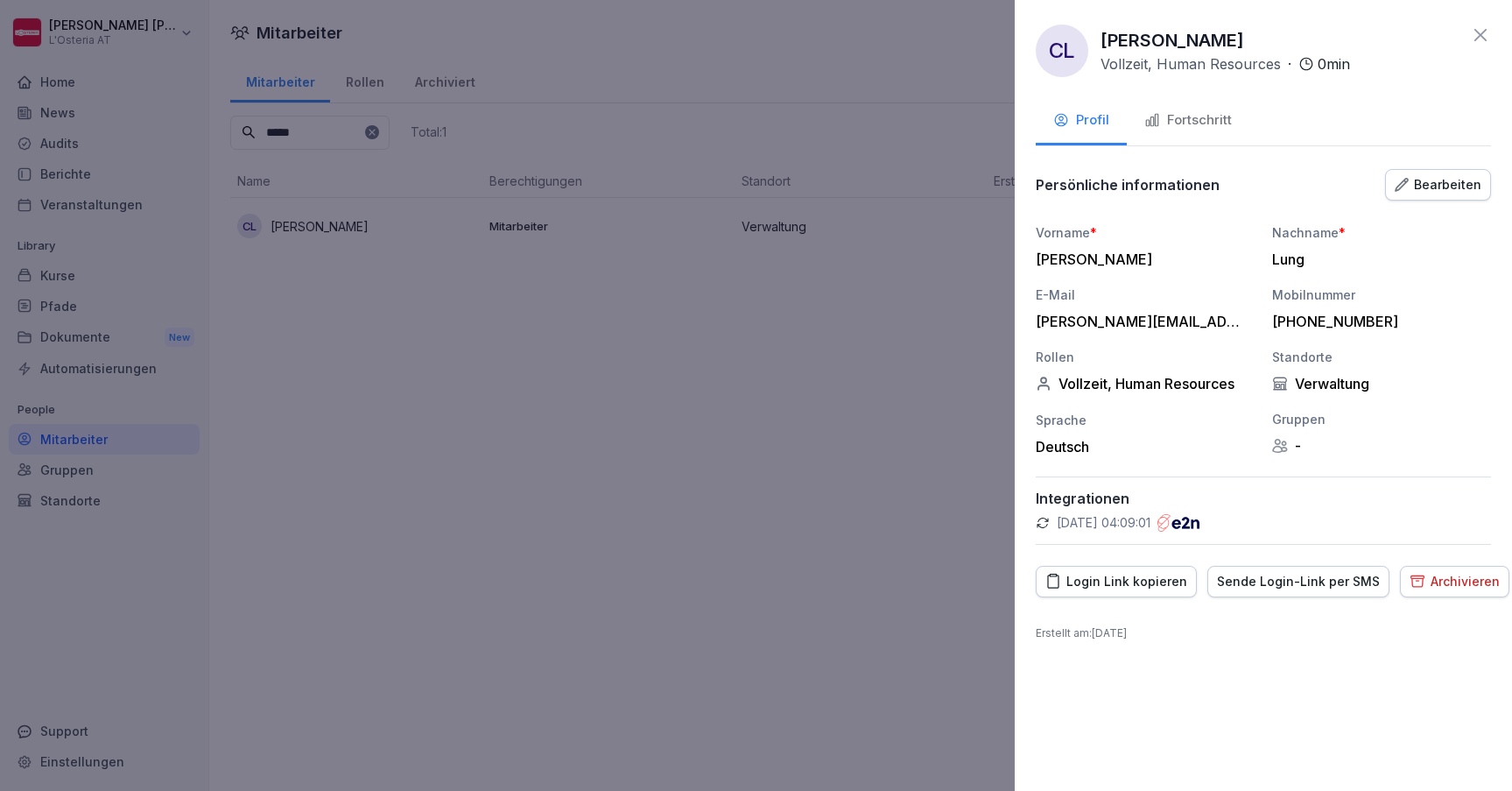
click at [1435, 190] on div "Bearbeiten" at bounding box center [1438, 185] width 87 height 19
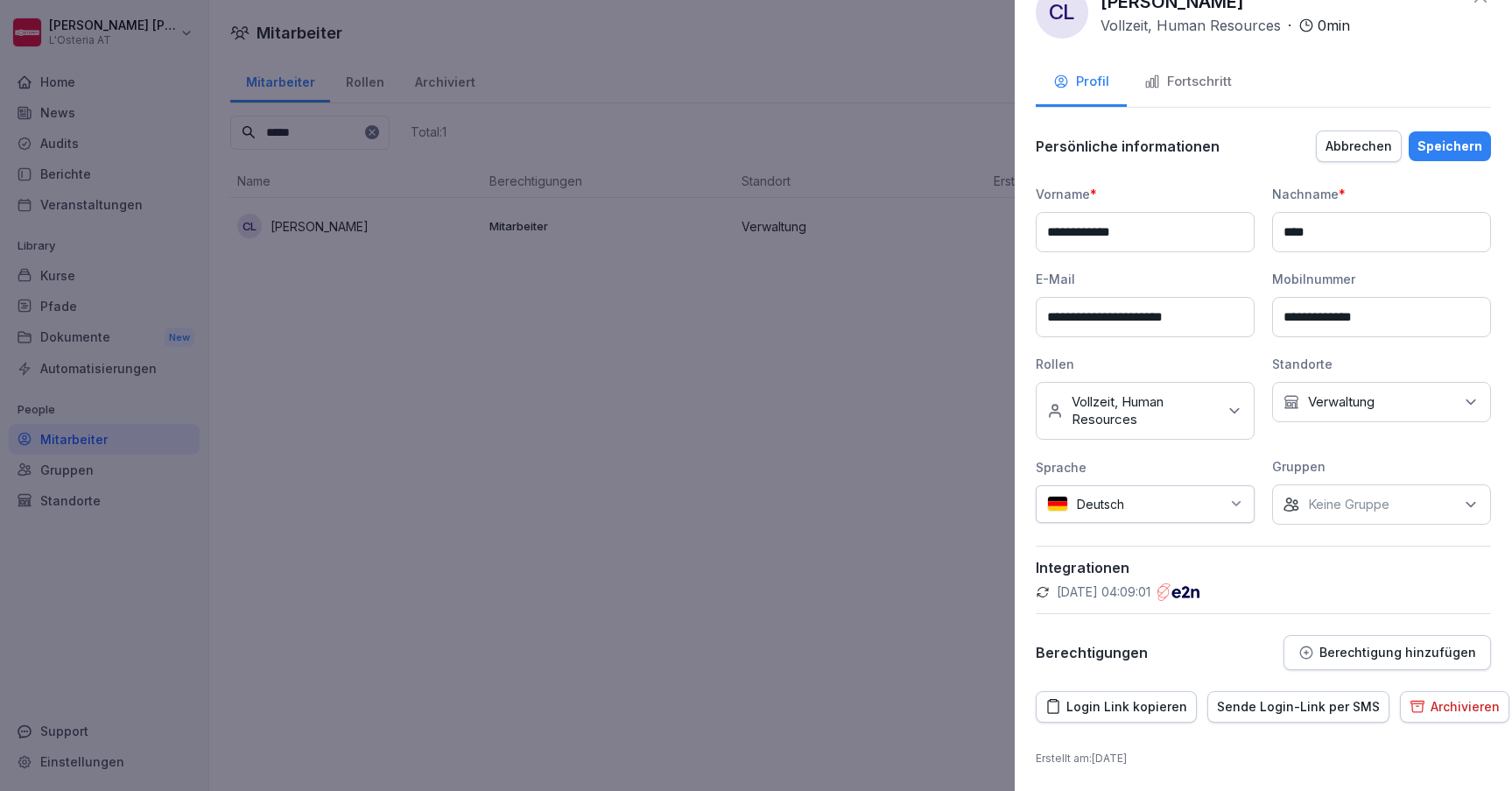
click at [1355, 641] on button "Berechtigung hinzufügen" at bounding box center [1387, 652] width 208 height 35
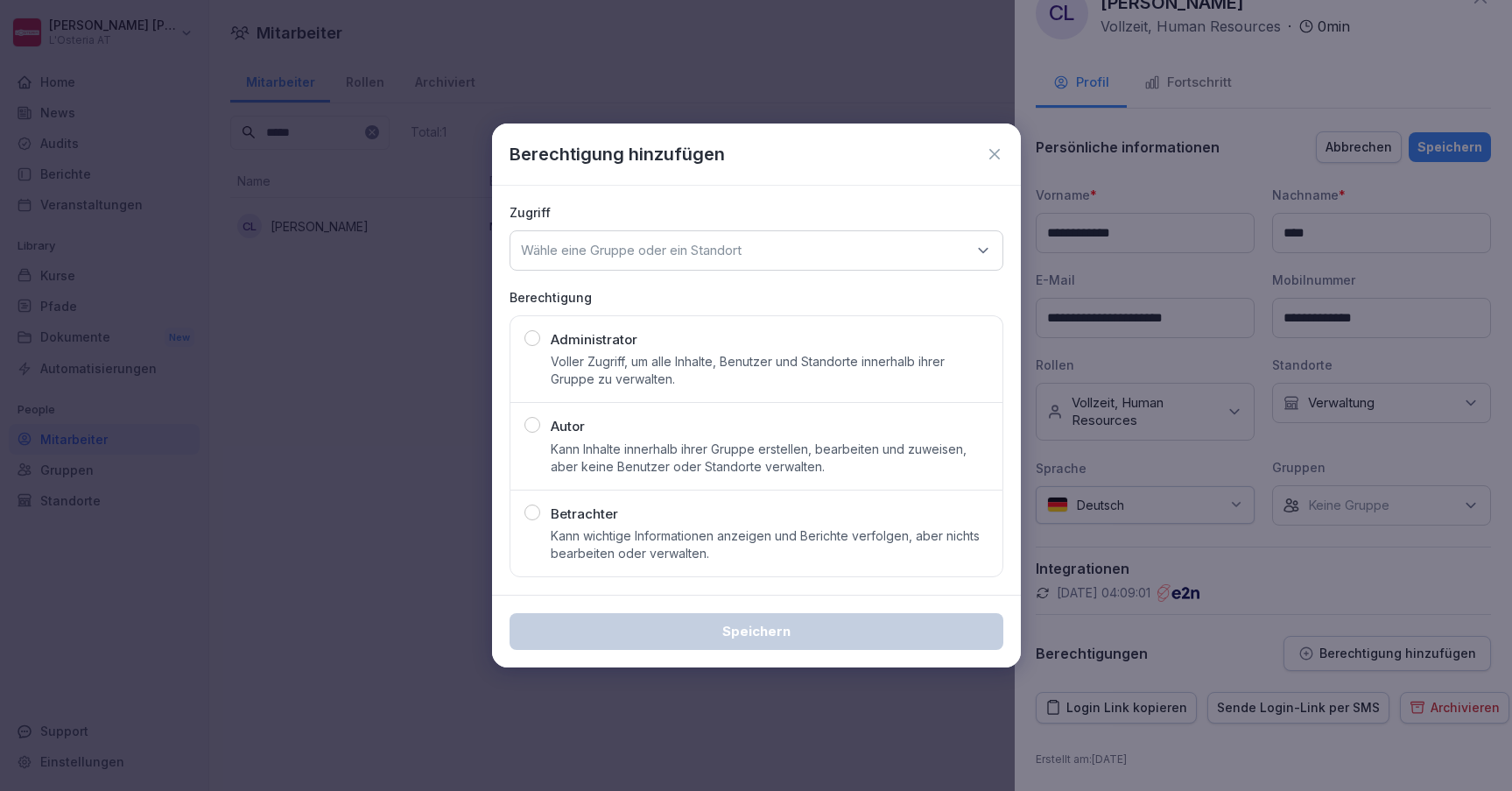
click at [735, 431] on div "Autor Kann Inhalte innerhalb ihrer Gruppe erstellen, bearbeiten und zuweisen, a…" at bounding box center [770, 446] width 438 height 58
click at [752, 244] on div "Wähle eine Gruppe oder ein Standort" at bounding box center [756, 251] width 493 height 40
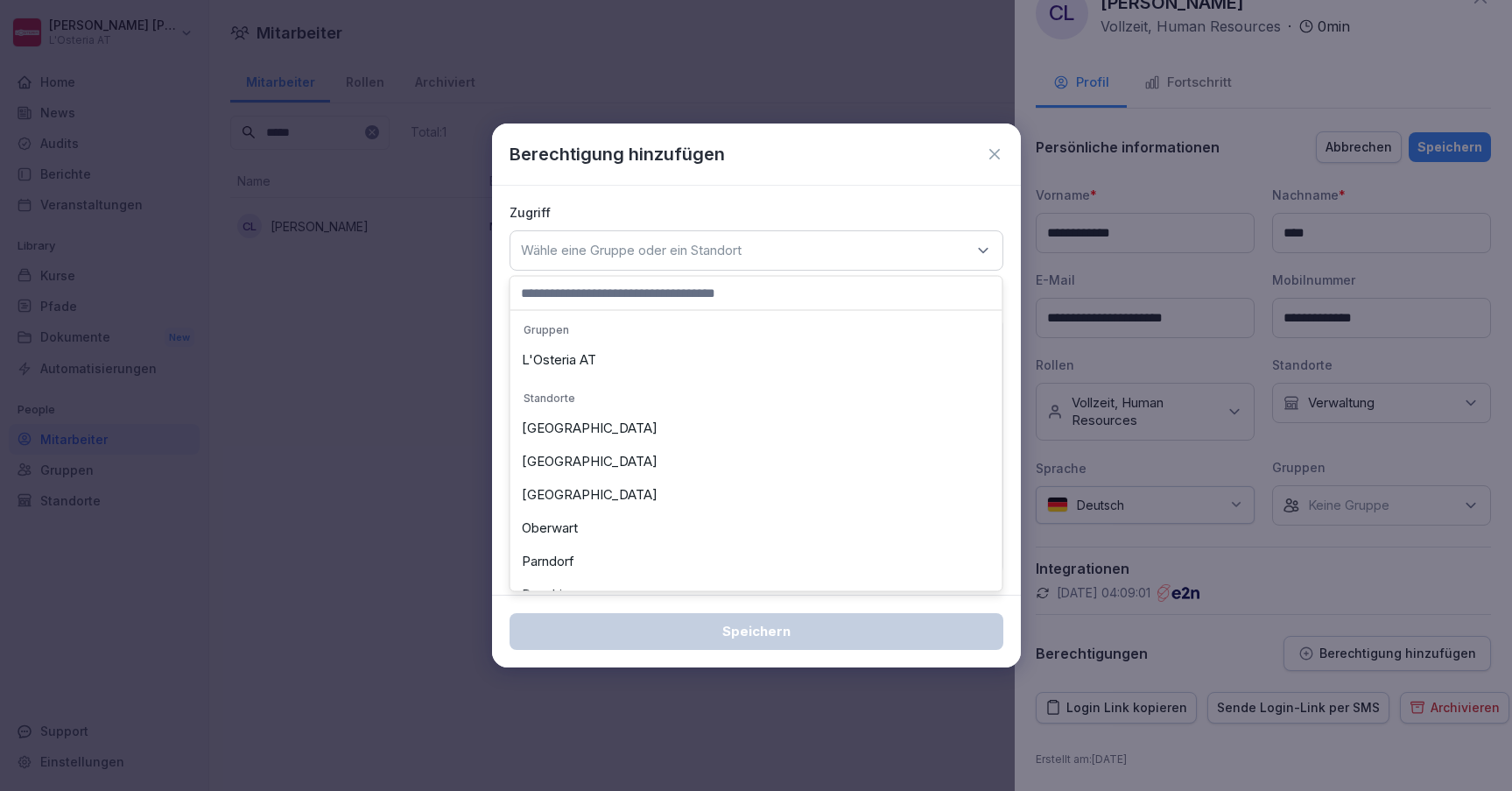
click at [634, 364] on div "L'Osteria AT" at bounding box center [756, 360] width 483 height 33
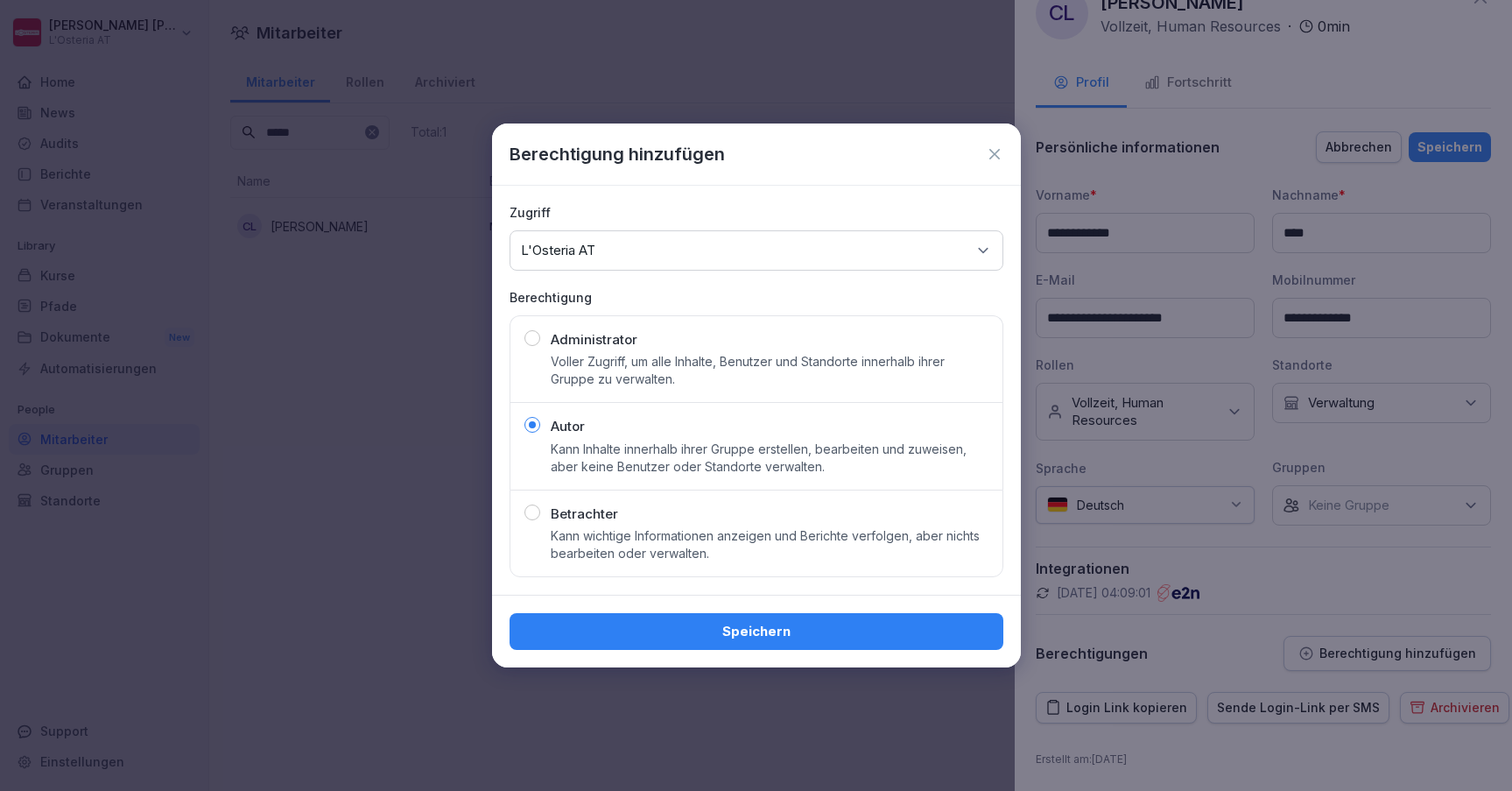
click at [753, 634] on div "Speichern" at bounding box center [756, 631] width 466 height 19
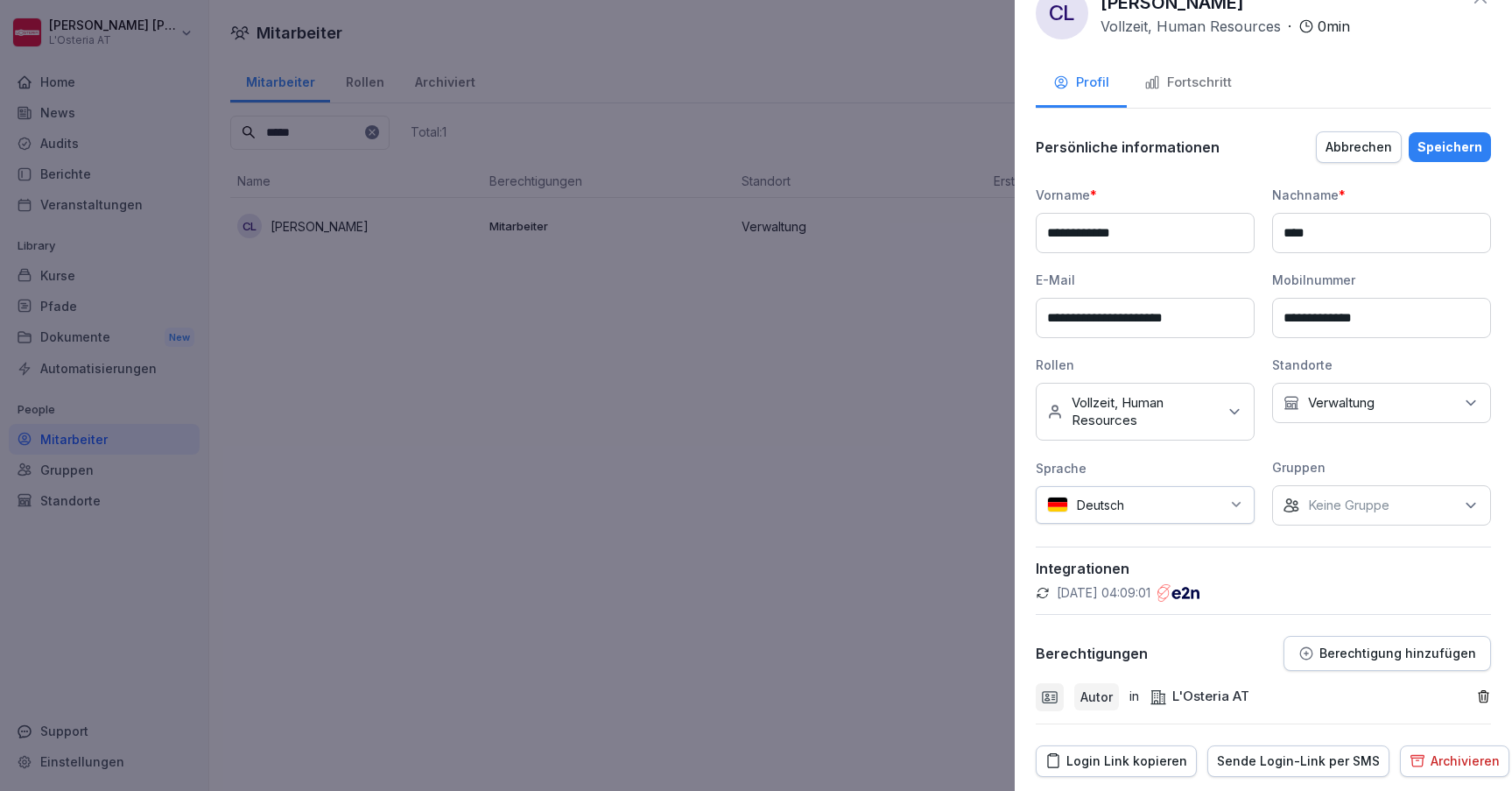
click at [1443, 149] on div "Speichern" at bounding box center [1450, 147] width 65 height 19
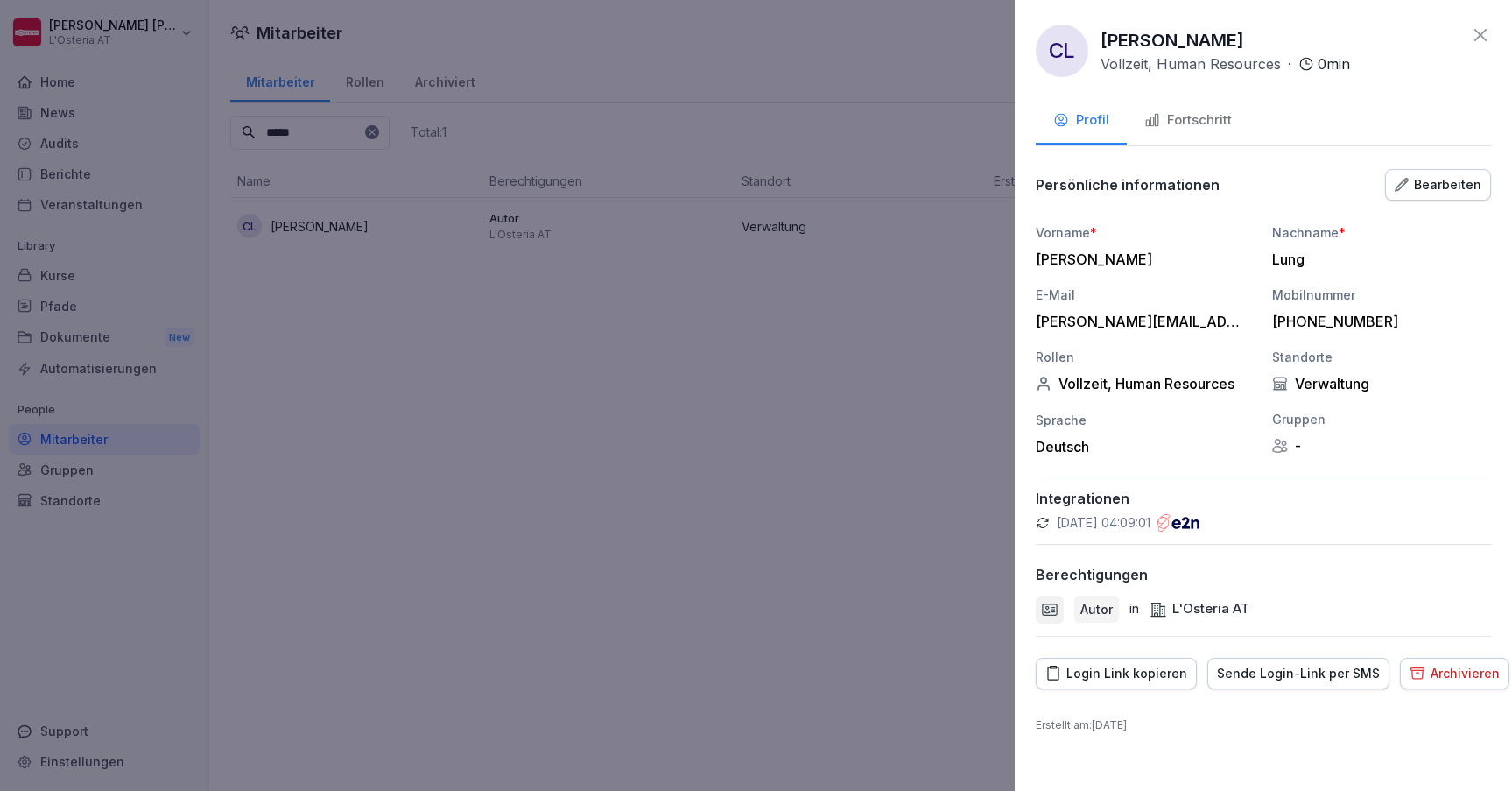
click at [1486, 36] on icon at bounding box center [1480, 35] width 21 height 21
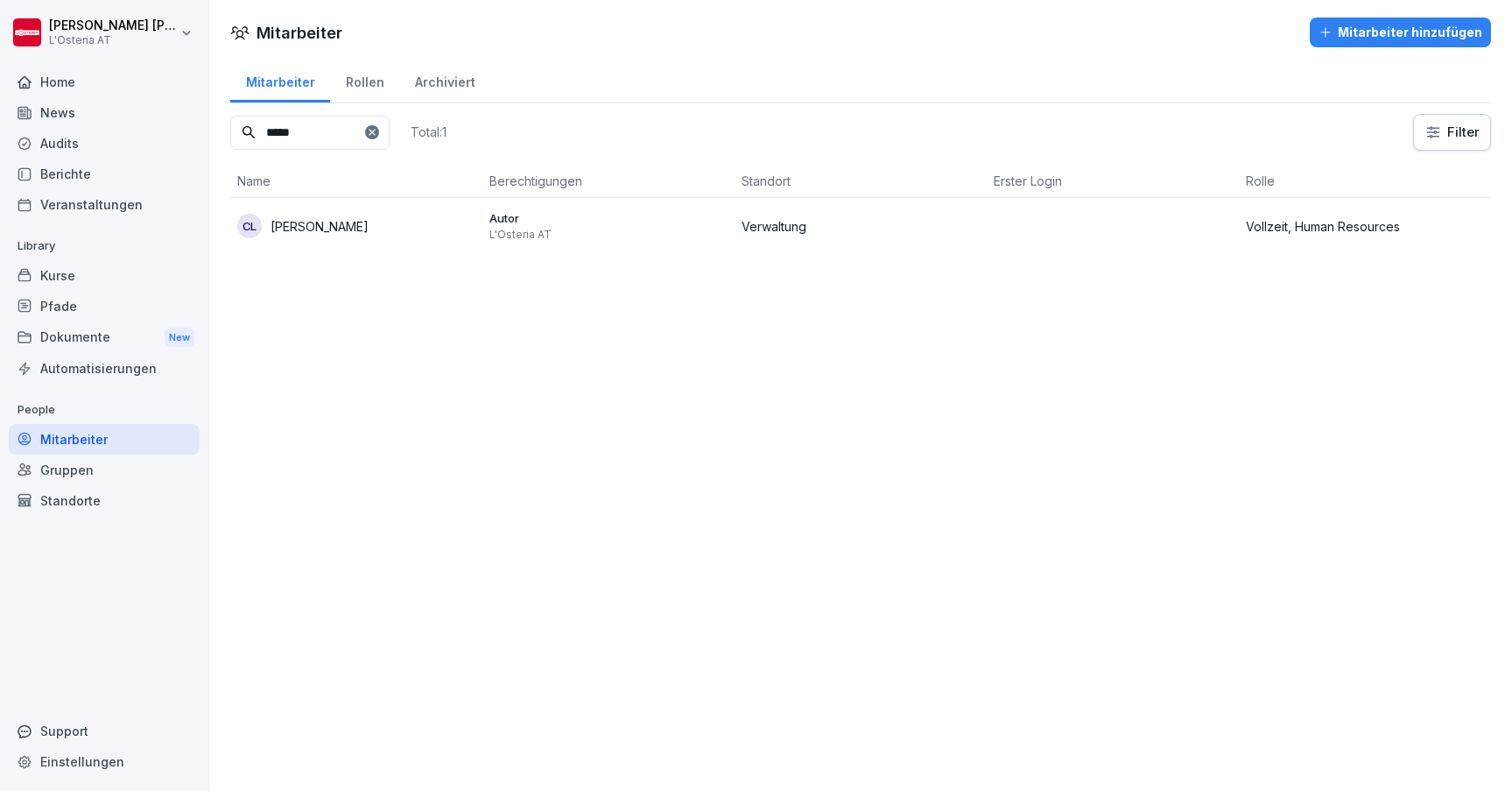
click at [545, 227] on div "Autor L'Osteria AT" at bounding box center [608, 226] width 238 height 32
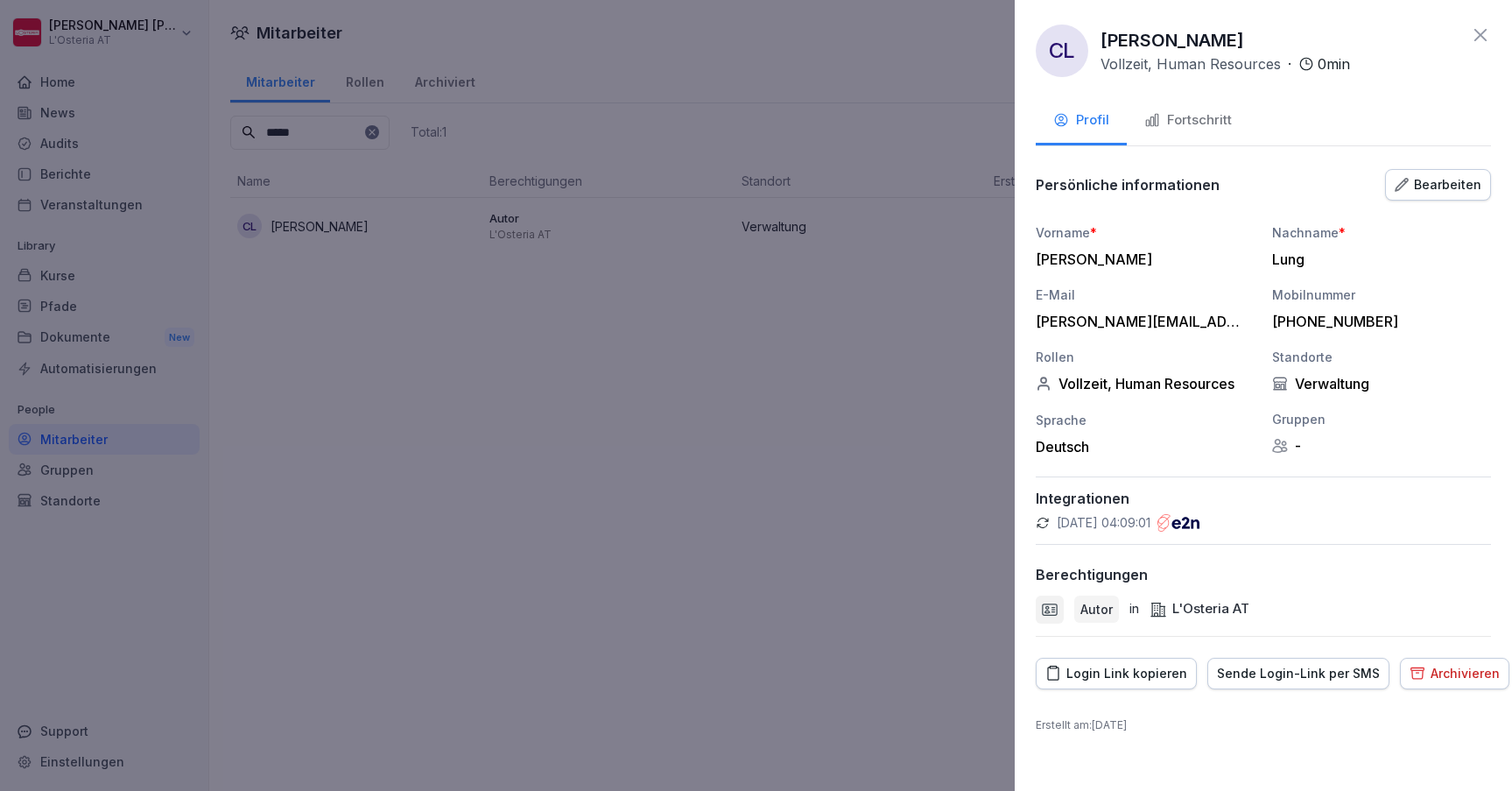
click at [1485, 34] on icon at bounding box center [1480, 35] width 21 height 21
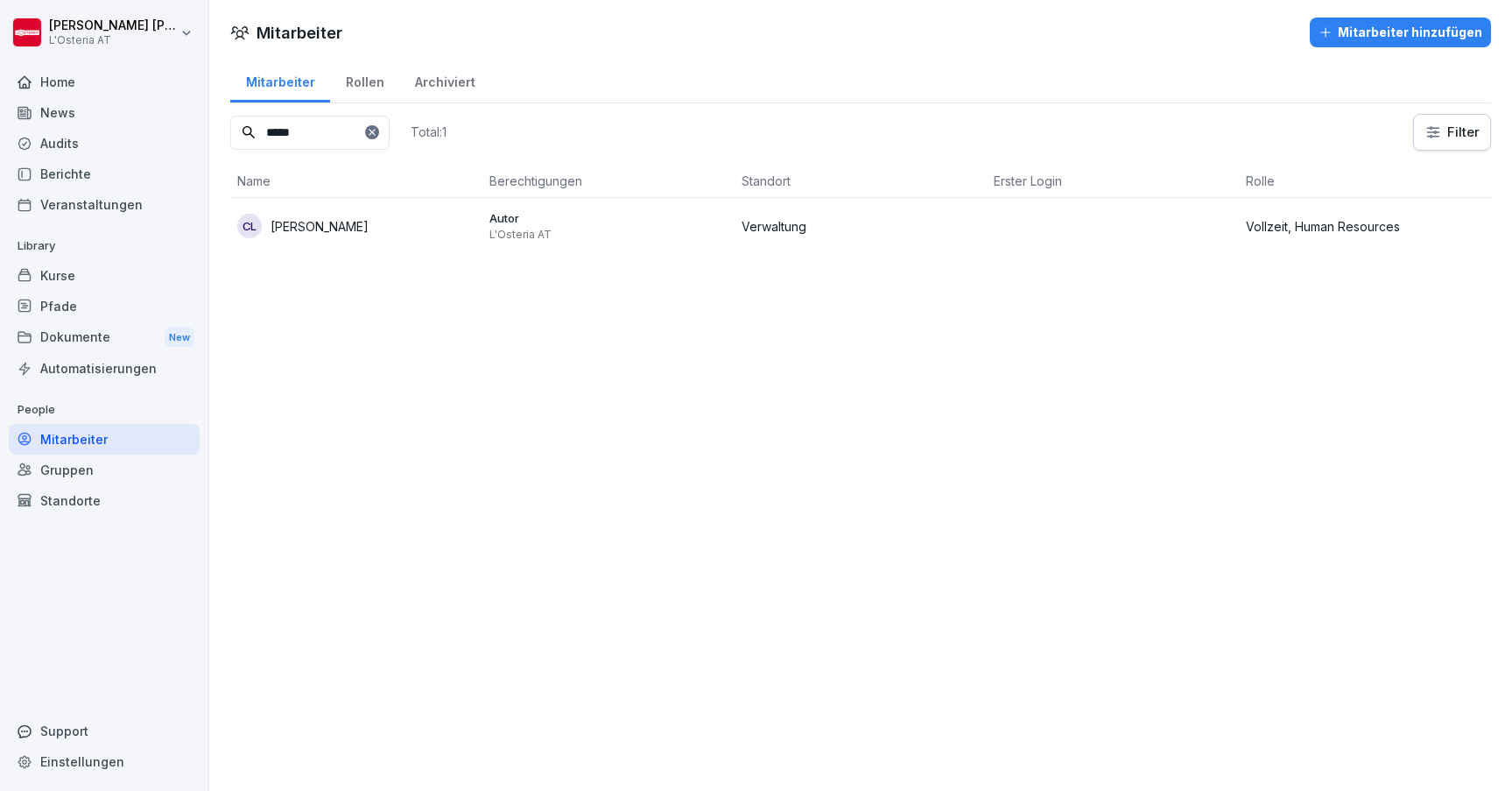
click at [319, 130] on input "*****" at bounding box center [310, 133] width 160 height 34
type input "****"
click at [318, 229] on p "[PERSON_NAME]" at bounding box center [319, 226] width 99 height 18
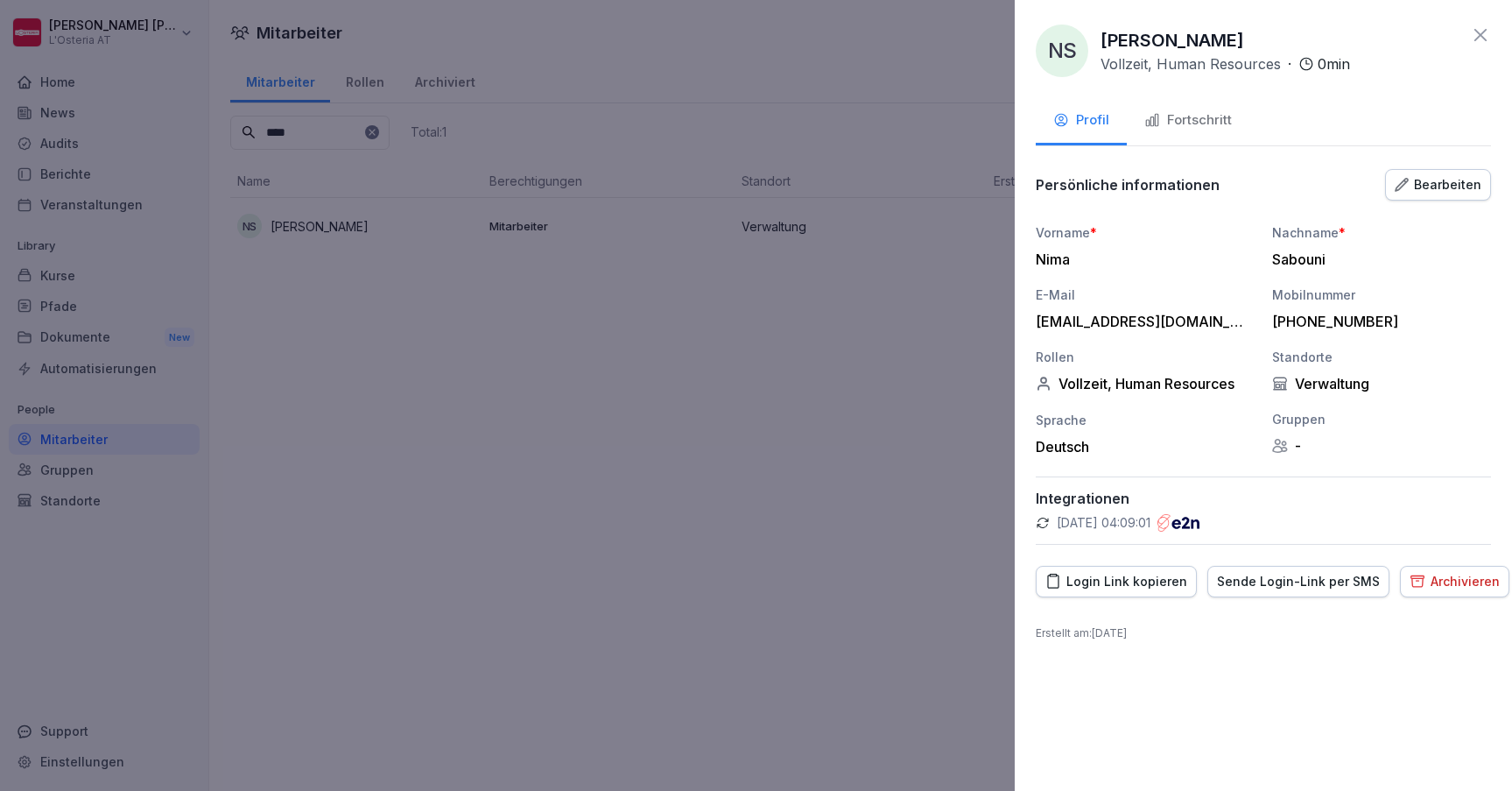
click at [1469, 177] on div "Bearbeiten" at bounding box center [1438, 185] width 87 height 19
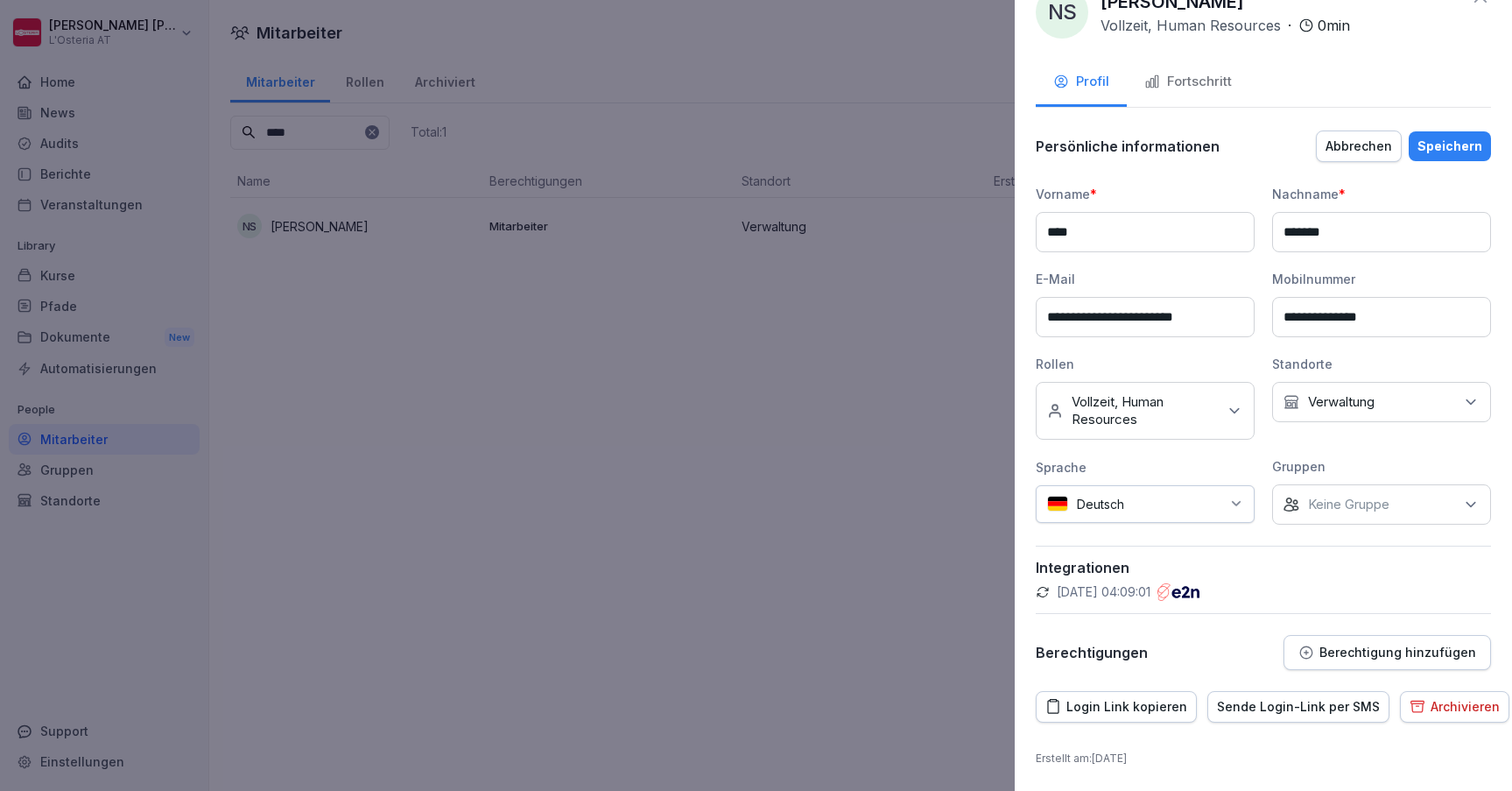
scroll to position [37, 0]
click at [1373, 648] on p "Berechtigung hinzufügen" at bounding box center [1398, 653] width 157 height 14
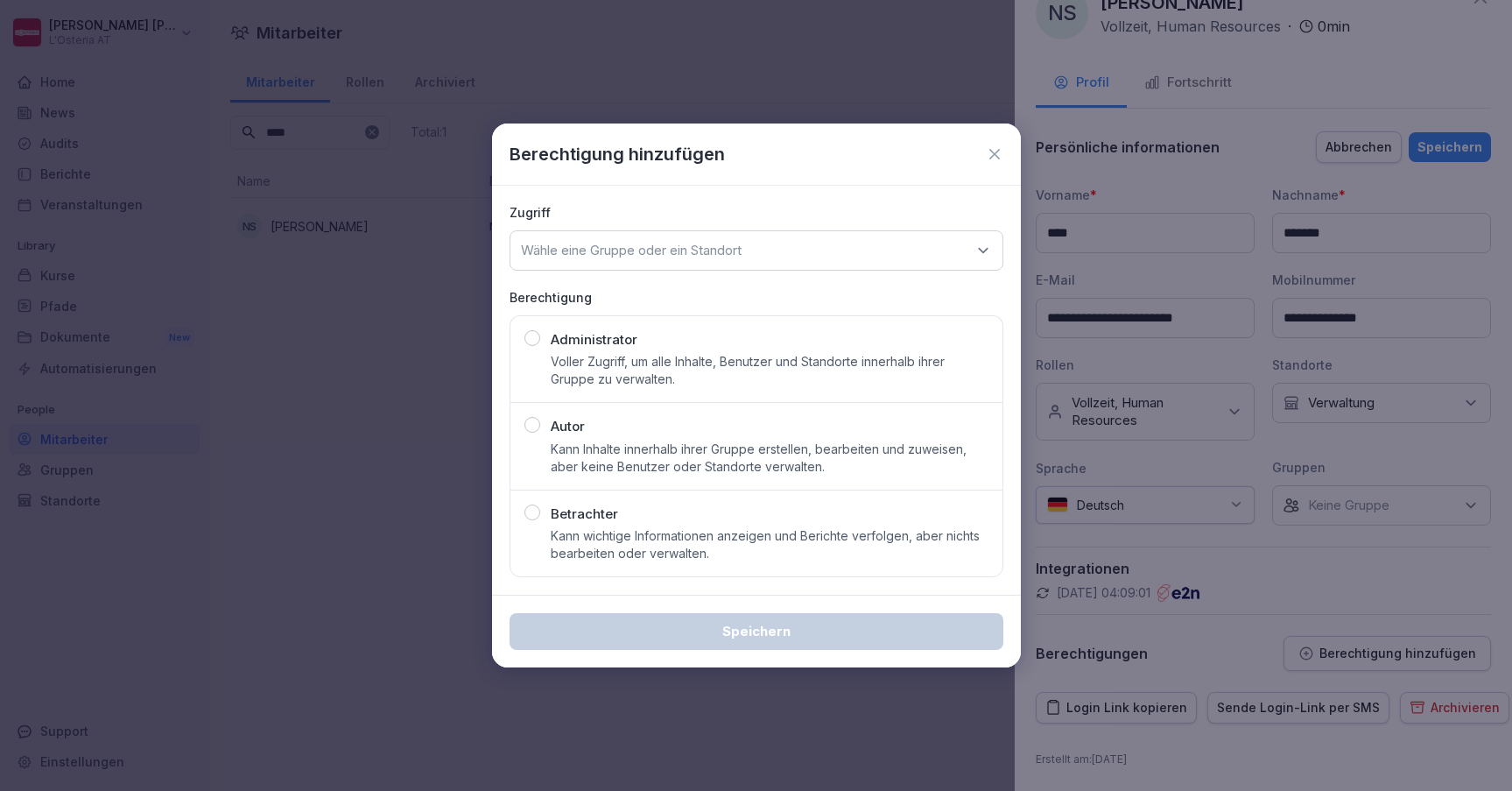
click at [731, 457] on p "Kann Inhalte innerhalb ihrer Gruppe erstellen, bearbeiten und zuweisen, aber ke…" at bounding box center [770, 458] width 438 height 35
click at [717, 254] on p "Wähle eine Gruppe oder ein Standort" at bounding box center [631, 251] width 221 height 17
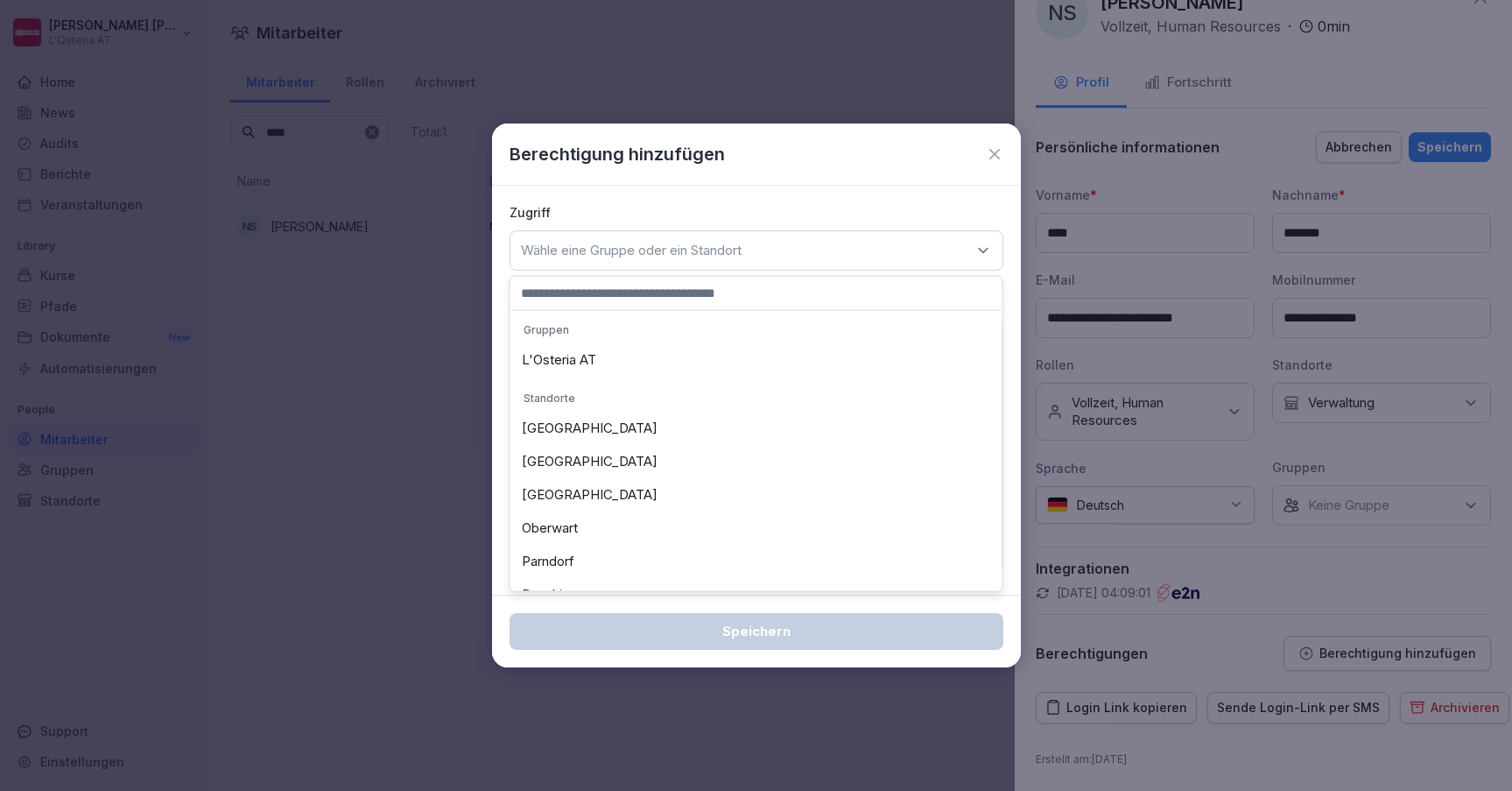
click at [623, 359] on div "L'Osteria AT" at bounding box center [756, 360] width 483 height 33
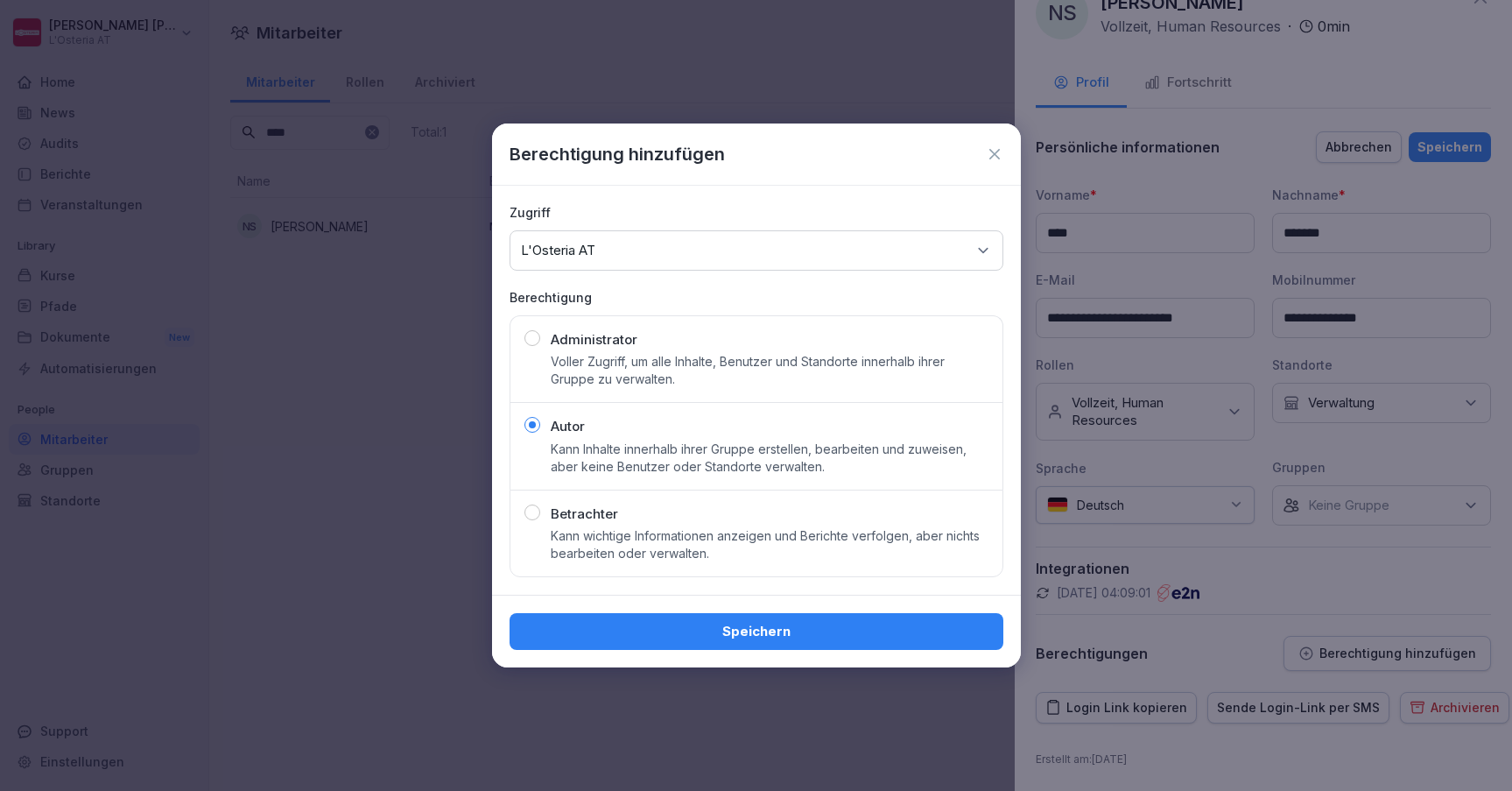
click at [758, 622] on div "Speichern" at bounding box center [756, 631] width 466 height 19
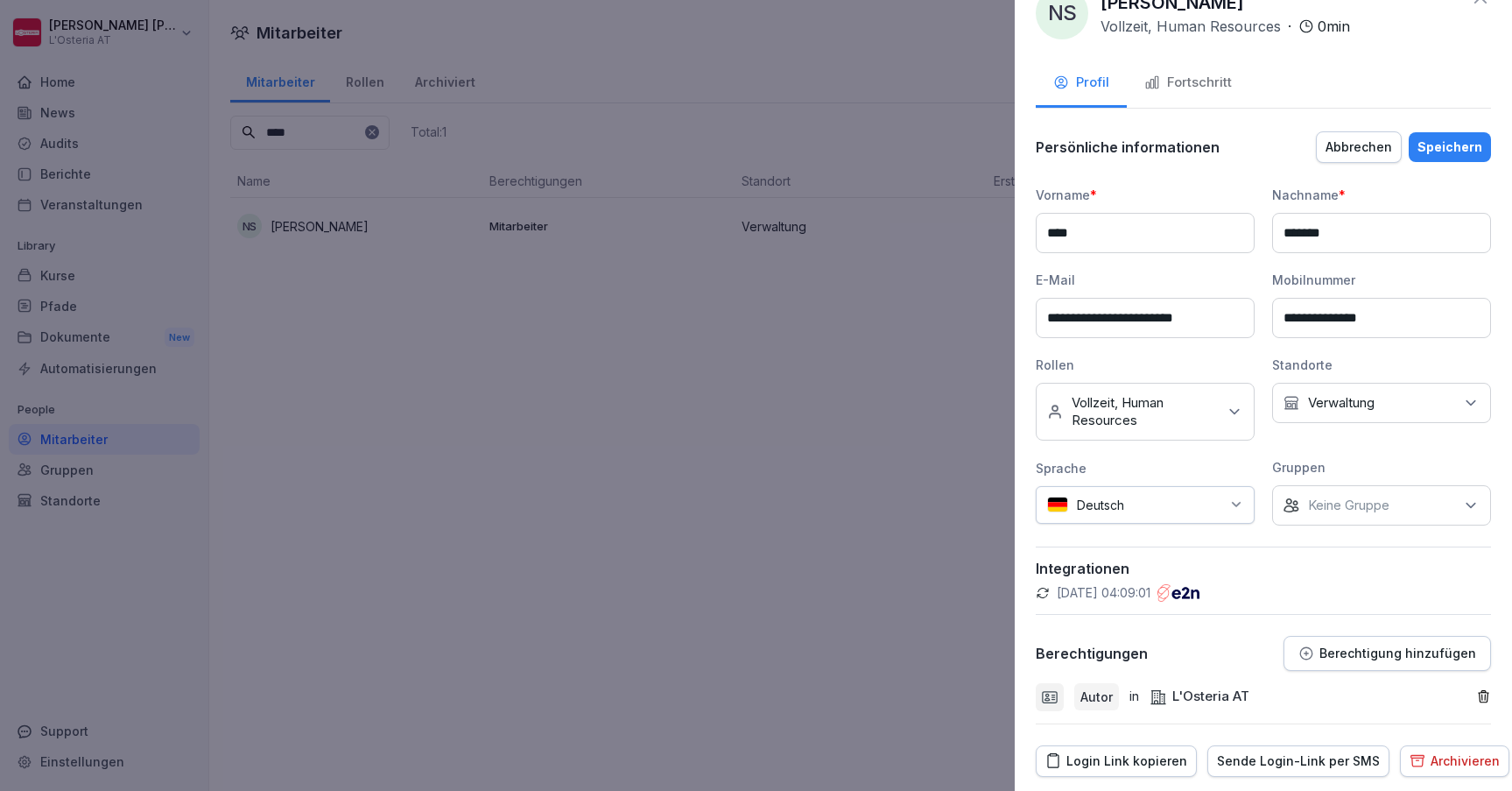
click at [1444, 146] on div "Speichern" at bounding box center [1450, 147] width 65 height 19
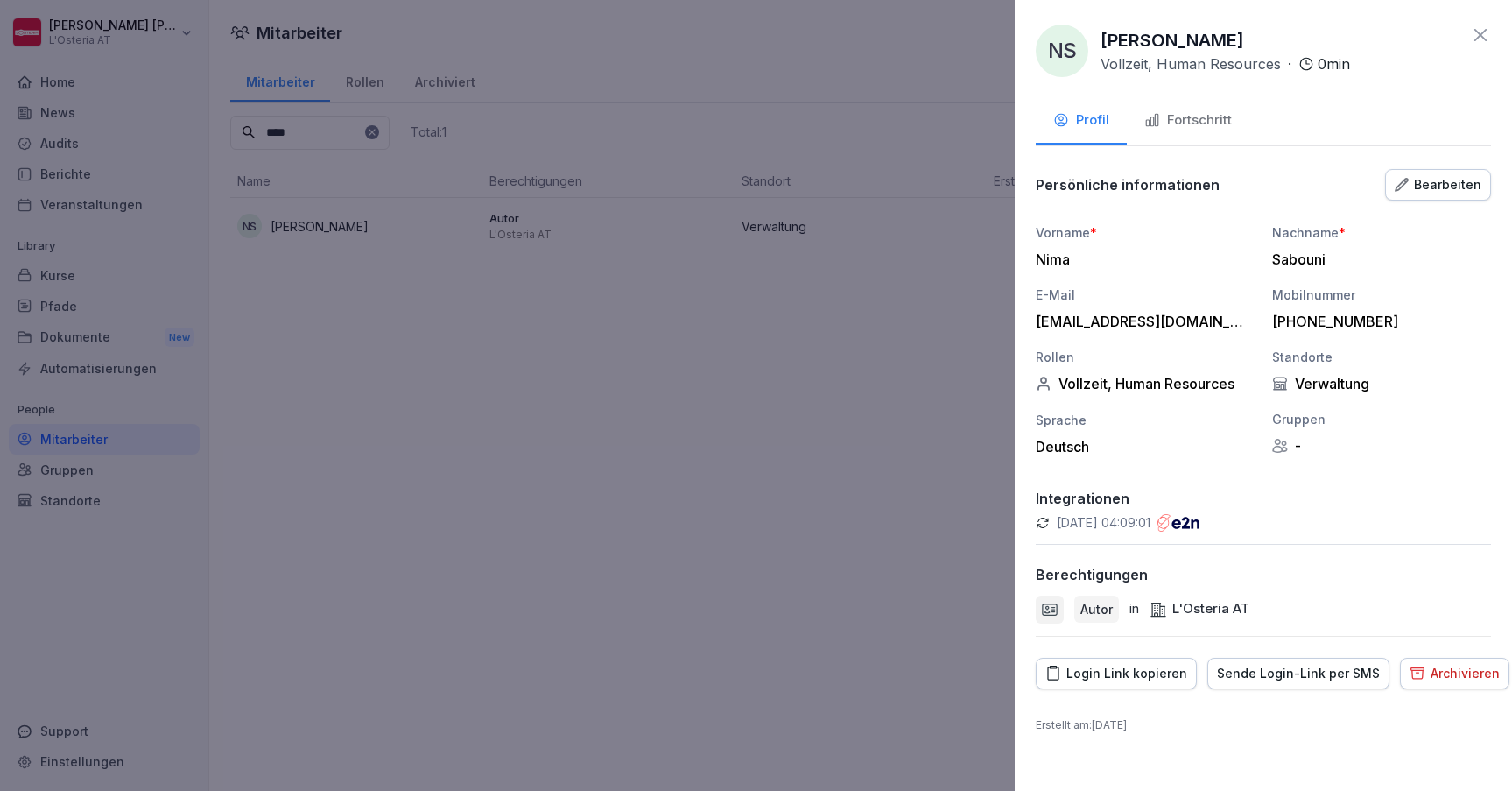
click at [1476, 33] on icon at bounding box center [1480, 35] width 21 height 21
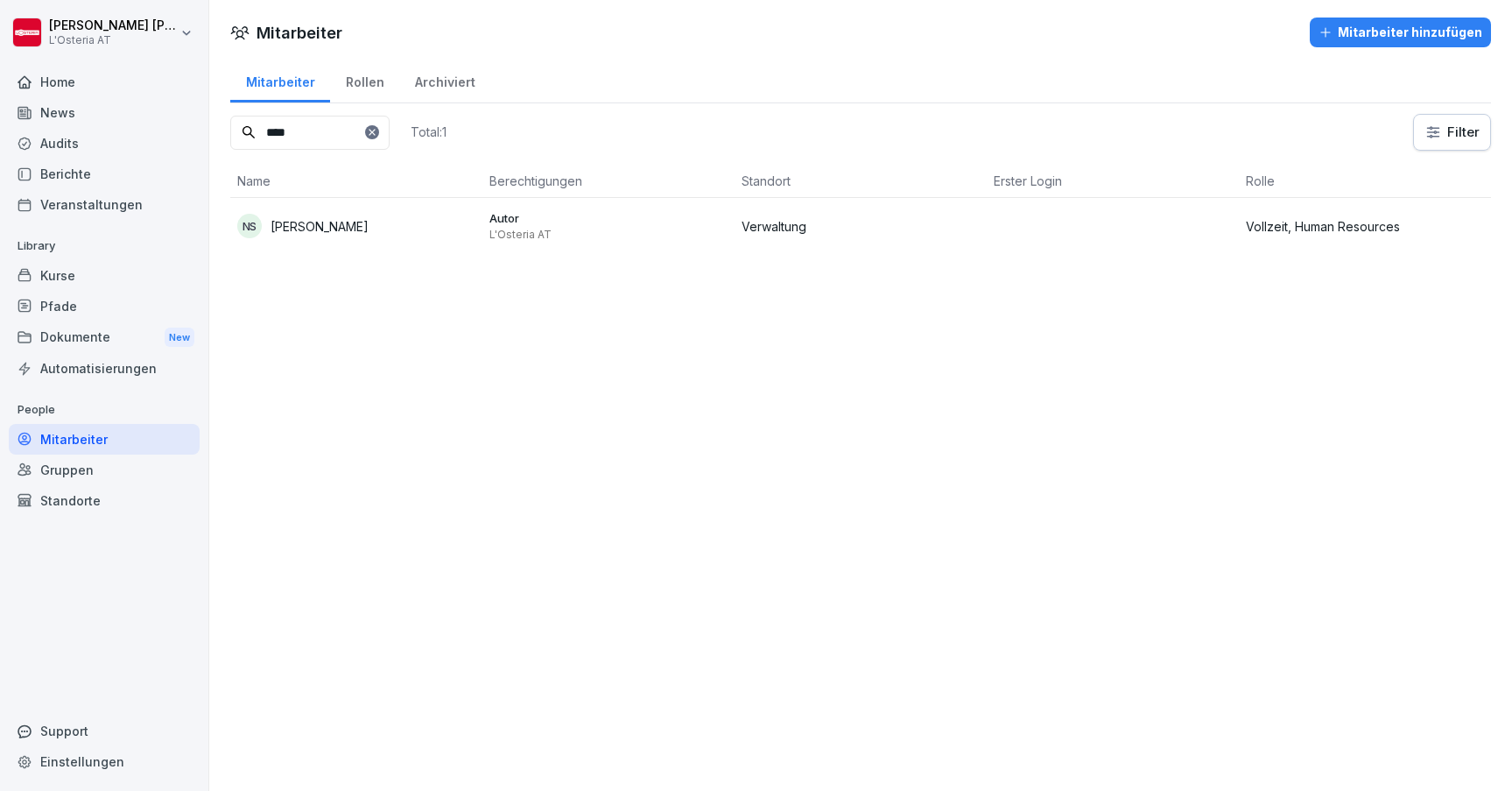
click at [1016, 483] on div "Mitarbeiter Mitarbeiter hinzufügen Mitarbeiter Rollen Archiviert **** Total: 1 …" at bounding box center [861, 395] width 1303 height 791
click at [80, 89] on div "Home" at bounding box center [104, 82] width 191 height 31
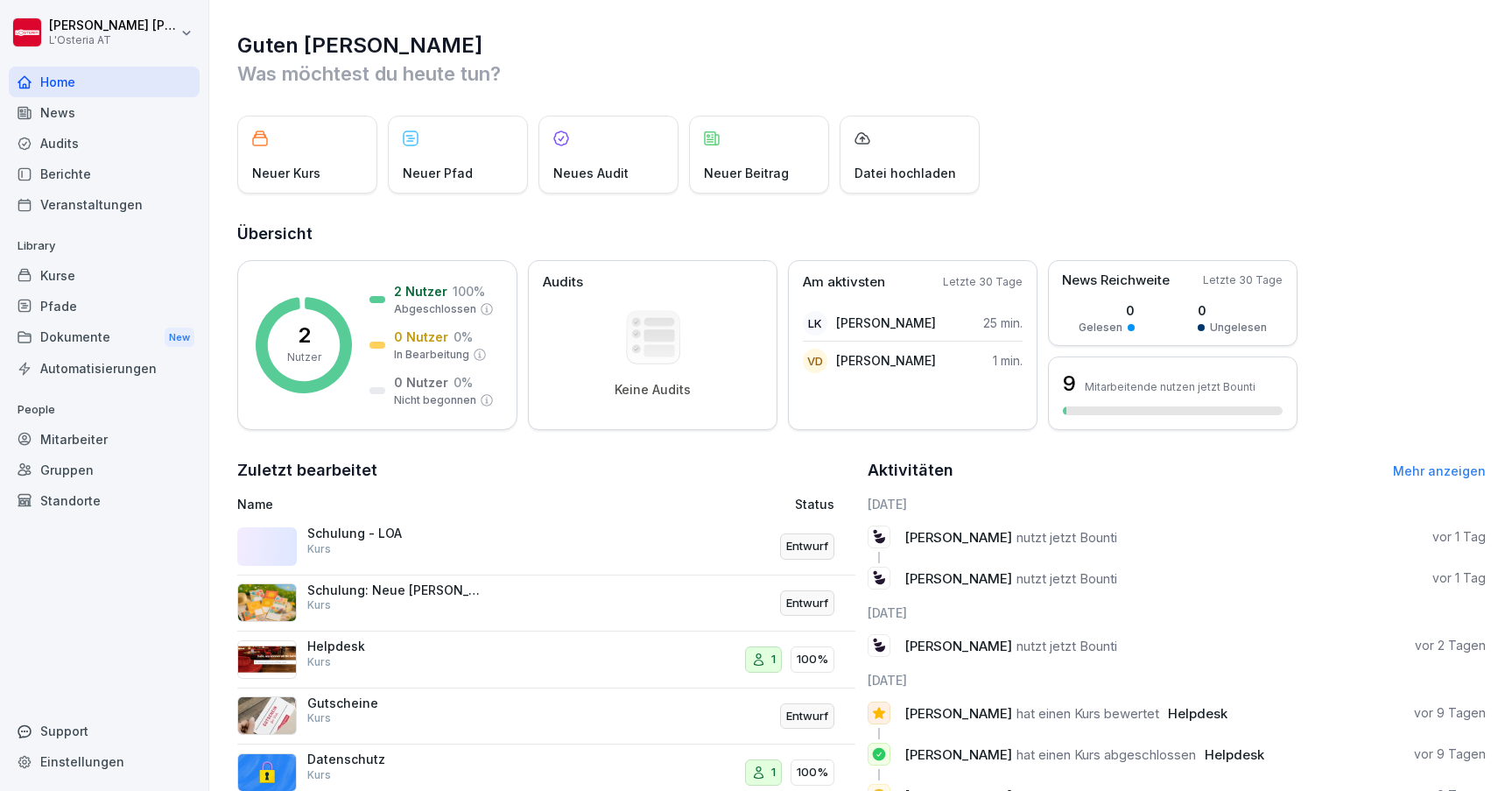
click at [1162, 143] on div "Neuer Kurs Neuer Pfad Neues Audit Neuer Beitrag Datei hochladen" at bounding box center [862, 154] width 1249 height 77
click at [1229, 138] on div "Neuer Kurs Neuer Pfad Neues Audit Neuer Beitrag Datei hochladen" at bounding box center [862, 154] width 1249 height 77
click at [1222, 30] on div "Guten [PERSON_NAME] Was möchtest du heute tun? Neuer Kurs Neuer Pfad Neues Audi…" at bounding box center [861, 467] width 1303 height 934
click at [1107, 170] on div "Neuer Kurs Neuer Pfad Neues Audit Neuer Beitrag Datei hochladen" at bounding box center [862, 154] width 1249 height 77
click at [1162, 158] on div "Neuer Kurs Neuer Pfad Neues Audit Neuer Beitrag Datei hochladen" at bounding box center [862, 154] width 1249 height 77
